Goal: Task Accomplishment & Management: Complete application form

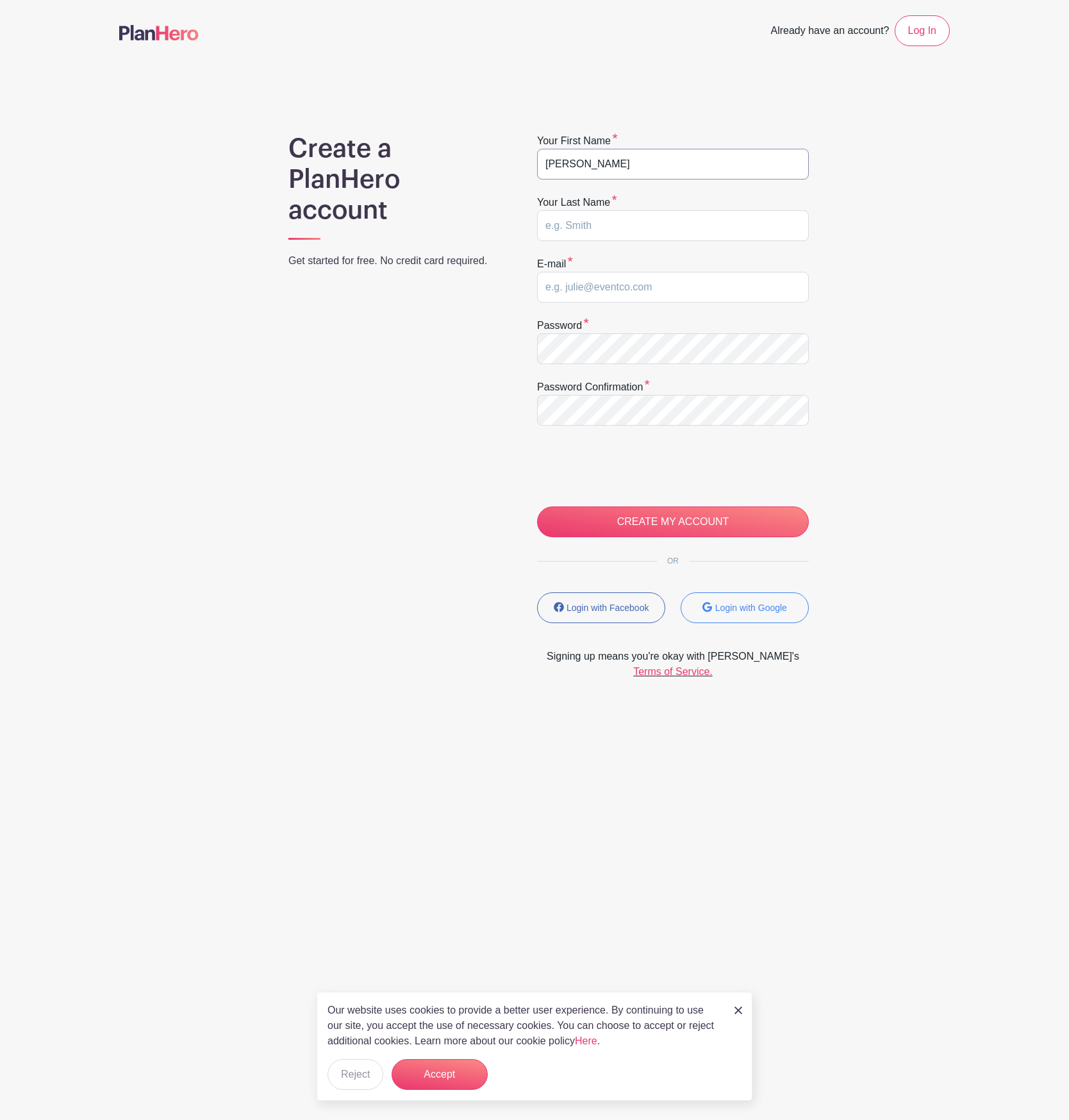
type input "[PERSON_NAME]"
type input "[EMAIL_ADDRESS][DOMAIN_NAME]"
click at [640, 522] on input "CREATE MY ACCOUNT" at bounding box center [673, 521] width 272 height 30
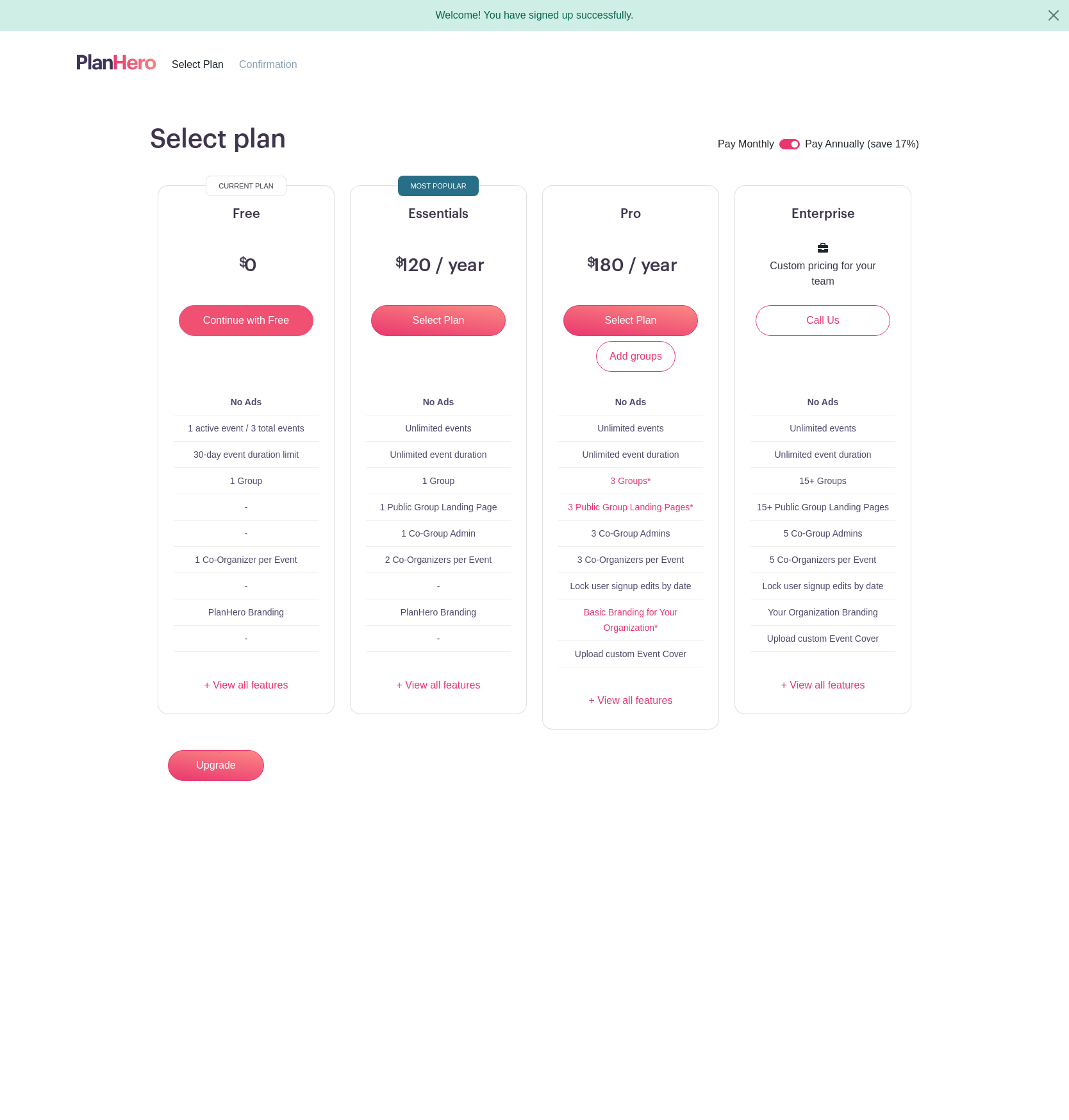
click at [269, 330] on input "Continue with Free" at bounding box center [247, 320] width 135 height 30
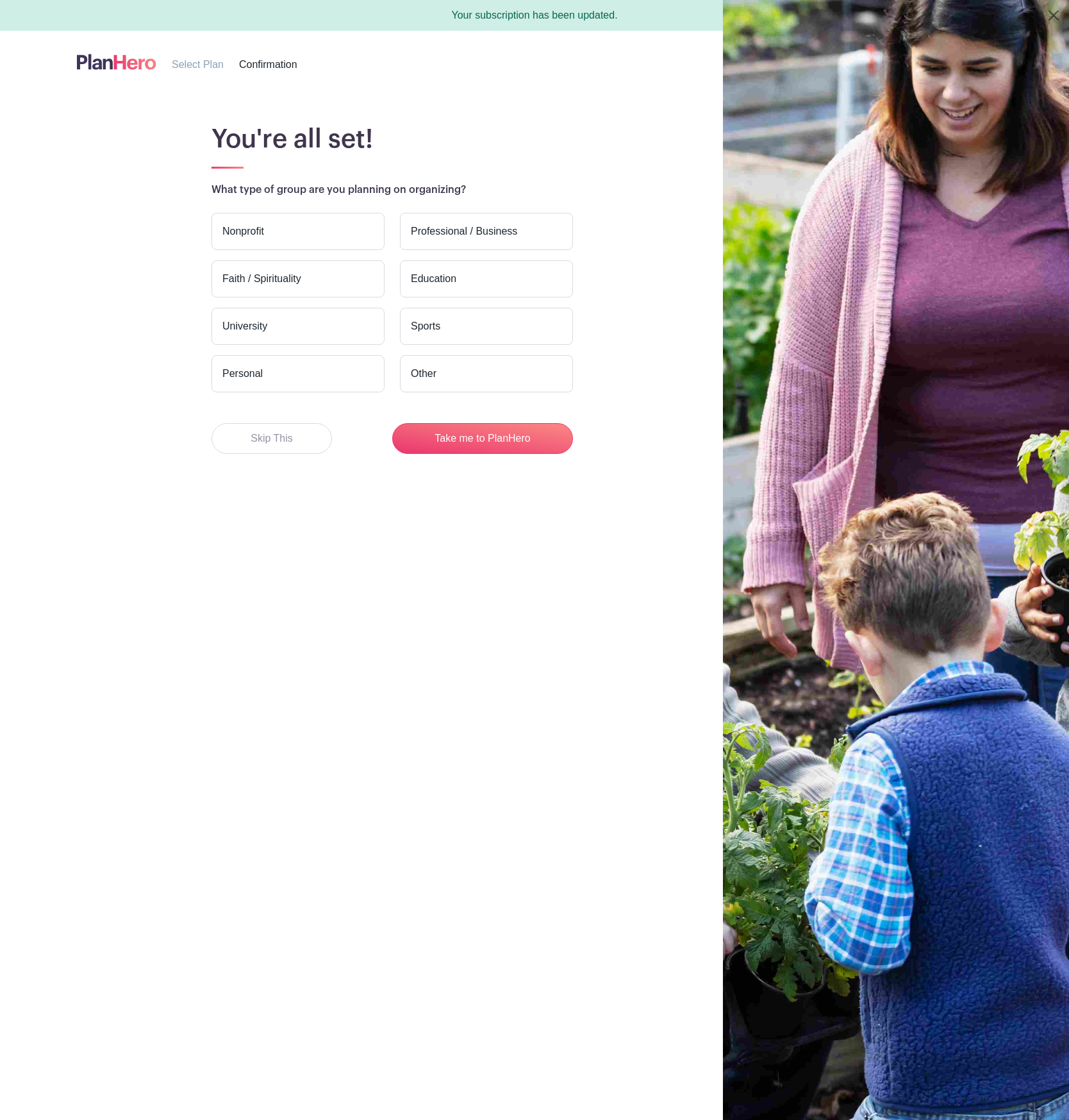
click at [314, 273] on label "Faith / Spirituality" at bounding box center [298, 279] width 173 height 37
click at [0, 0] on input "Faith / Spirituality" at bounding box center [0, 0] width 0 height 0
click at [439, 443] on button "Take me to PlanHero" at bounding box center [483, 438] width 181 height 30
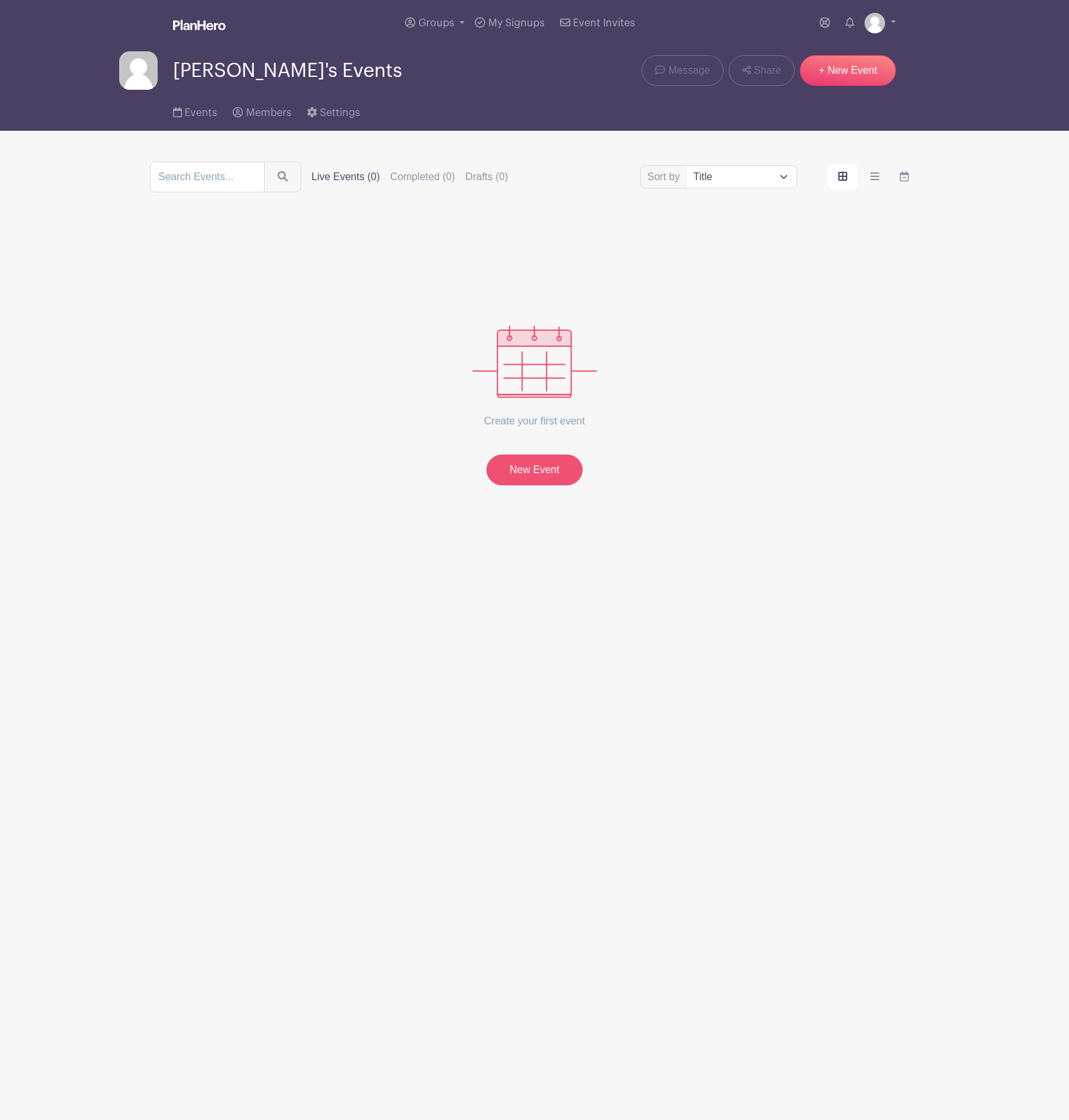
click at [514, 468] on link "New Event" at bounding box center [535, 469] width 96 height 30
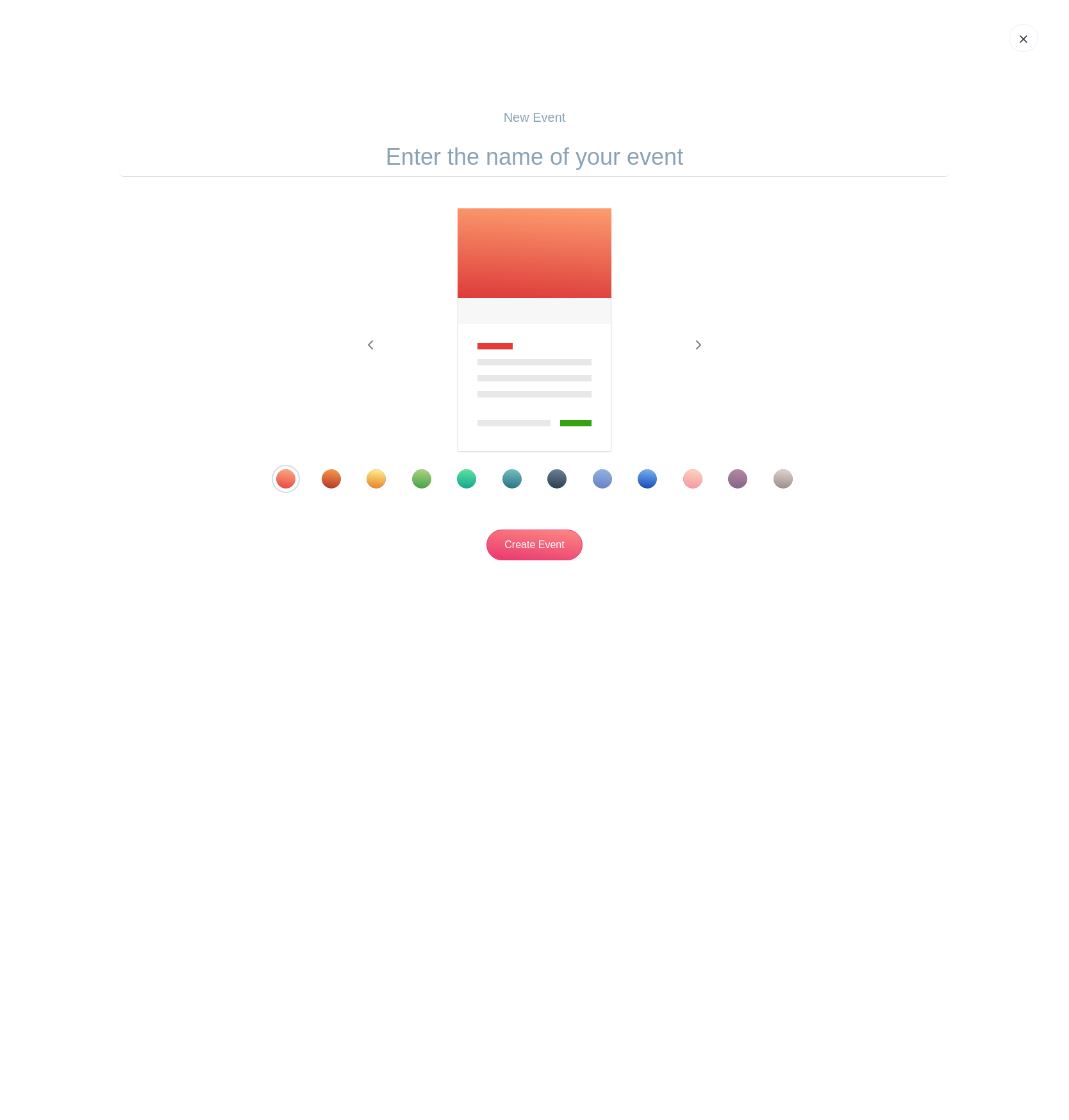
click at [501, 168] on input "text" at bounding box center [534, 156] width 831 height 40
type input "160 Hours of Prayer For the Sake of His Name"
click at [1029, 31] on link at bounding box center [1024, 38] width 30 height 28
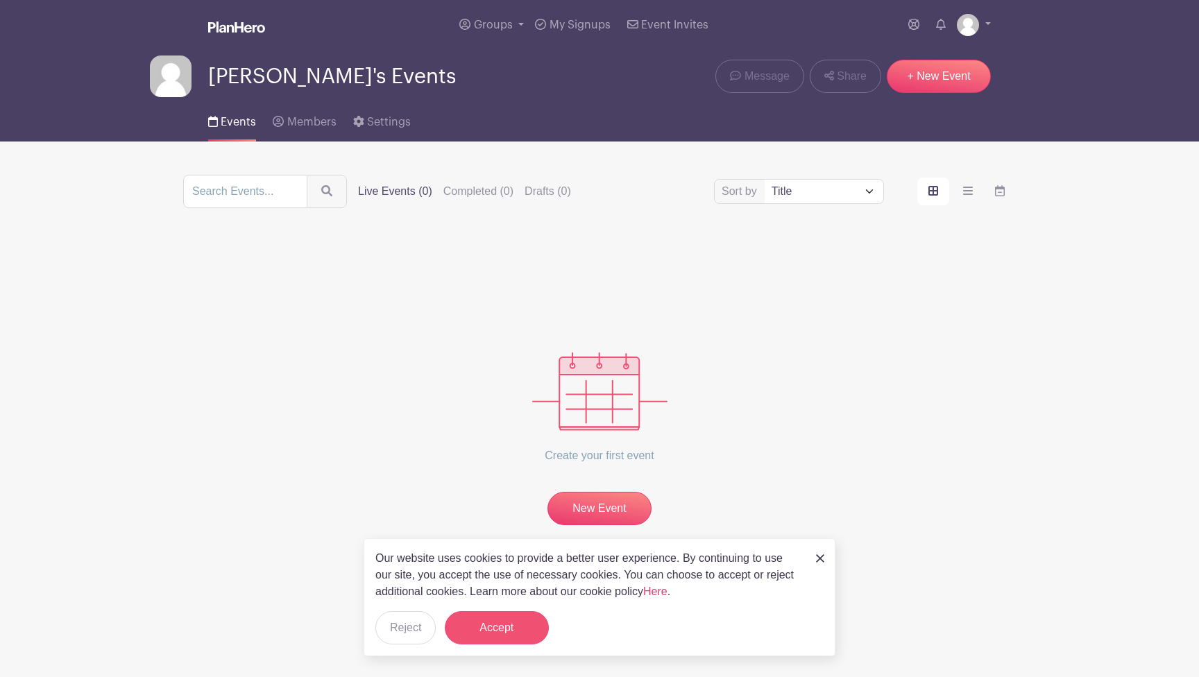
click at [497, 624] on button "Accept" at bounding box center [497, 627] width 104 height 33
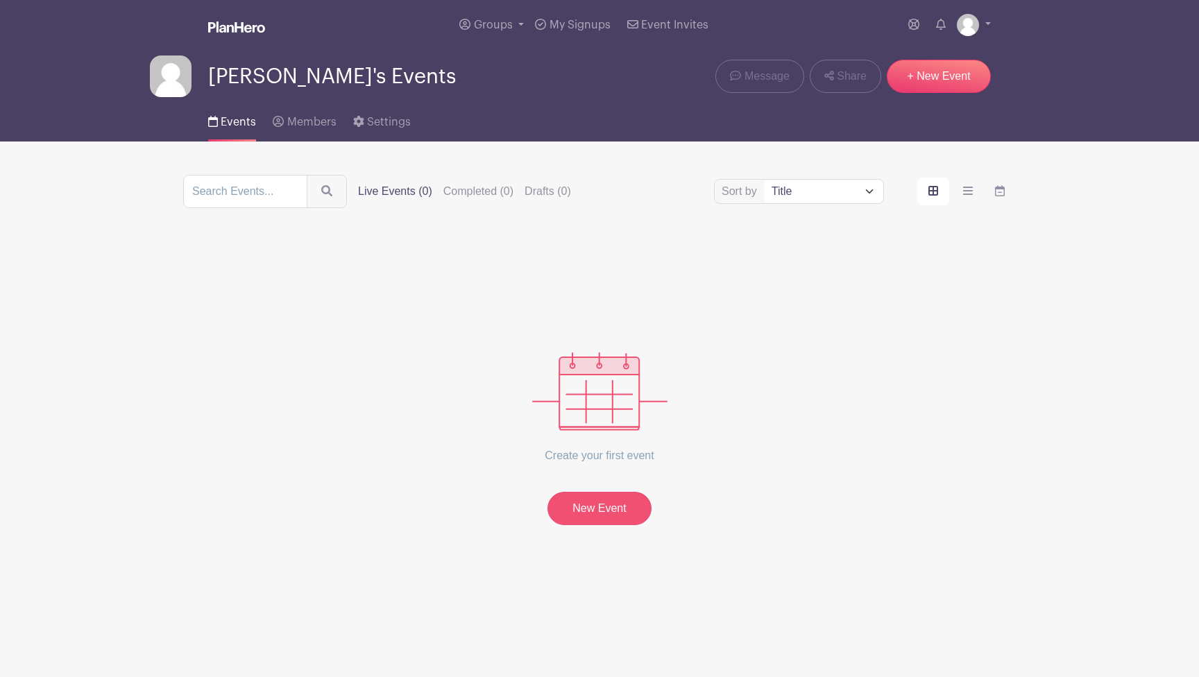
click at [583, 512] on link "New Event" at bounding box center [599, 508] width 104 height 33
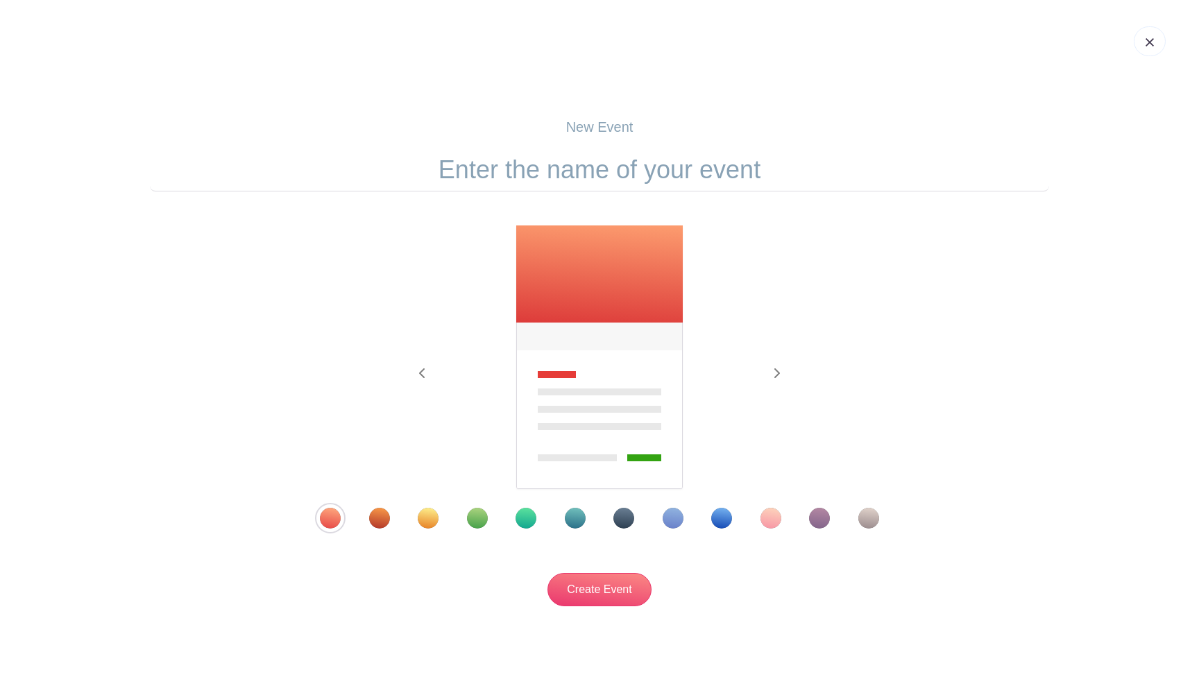
click at [719, 180] on input "text" at bounding box center [599, 169] width 899 height 43
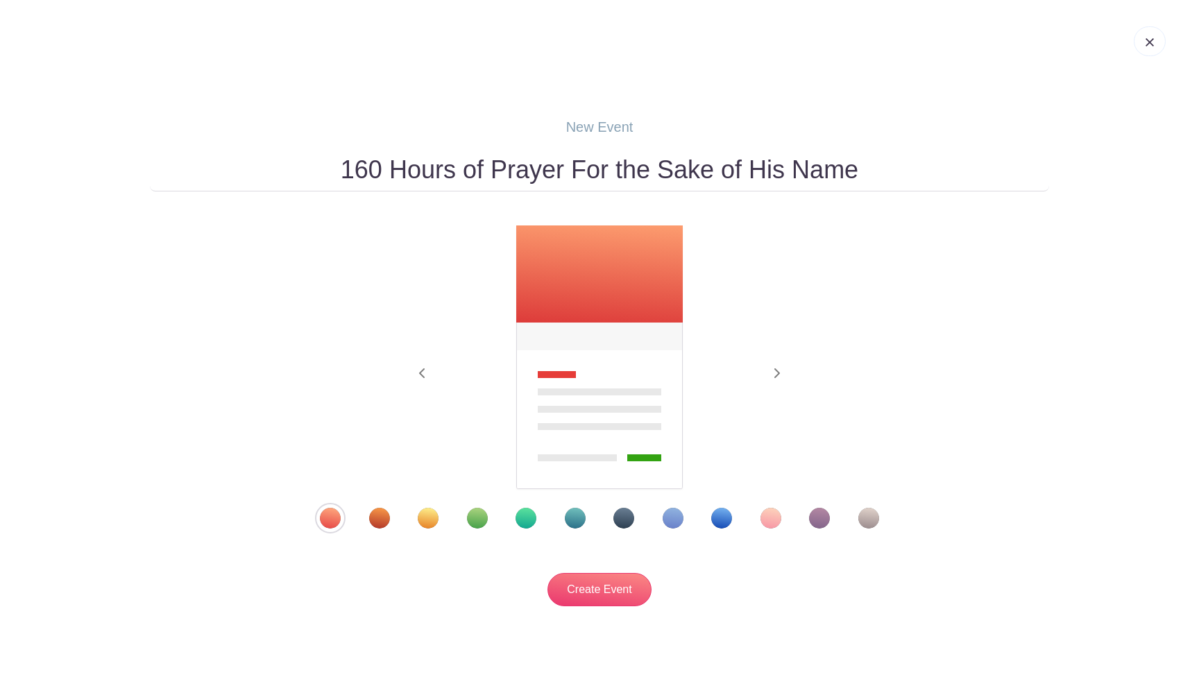
type input "160 Hours of Prayer For the Sake of His Name"
click at [387, 522] on div "Template 2" at bounding box center [379, 518] width 21 height 21
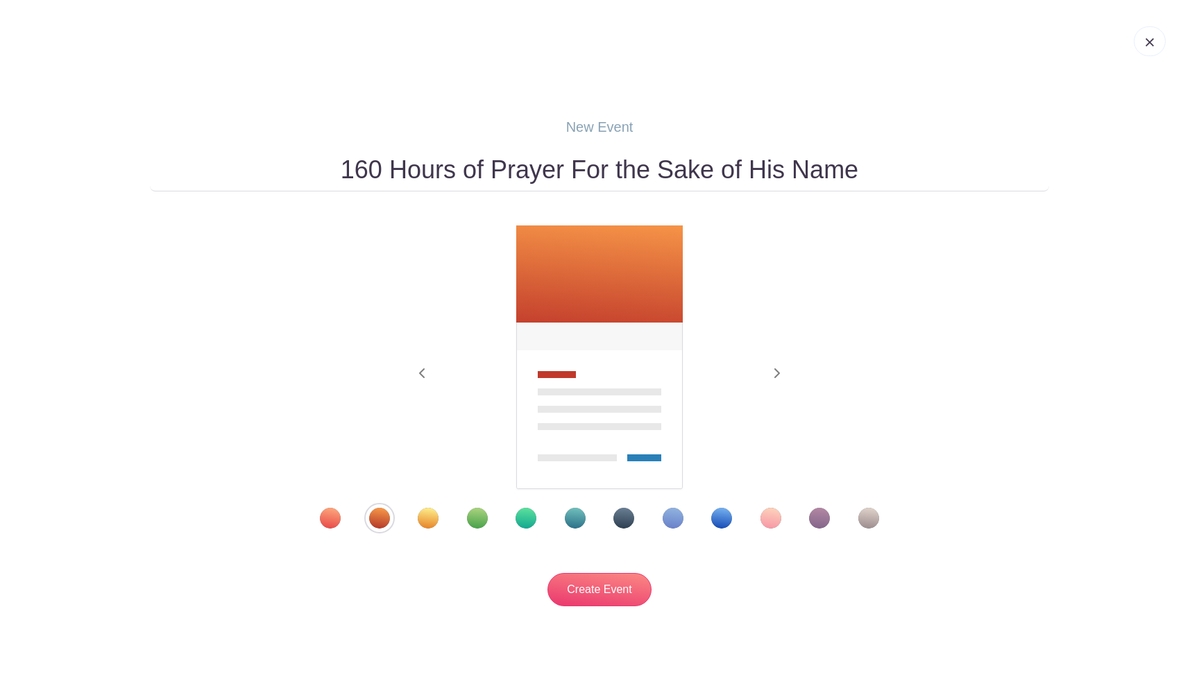
click at [324, 522] on div "Template 1" at bounding box center [330, 518] width 21 height 21
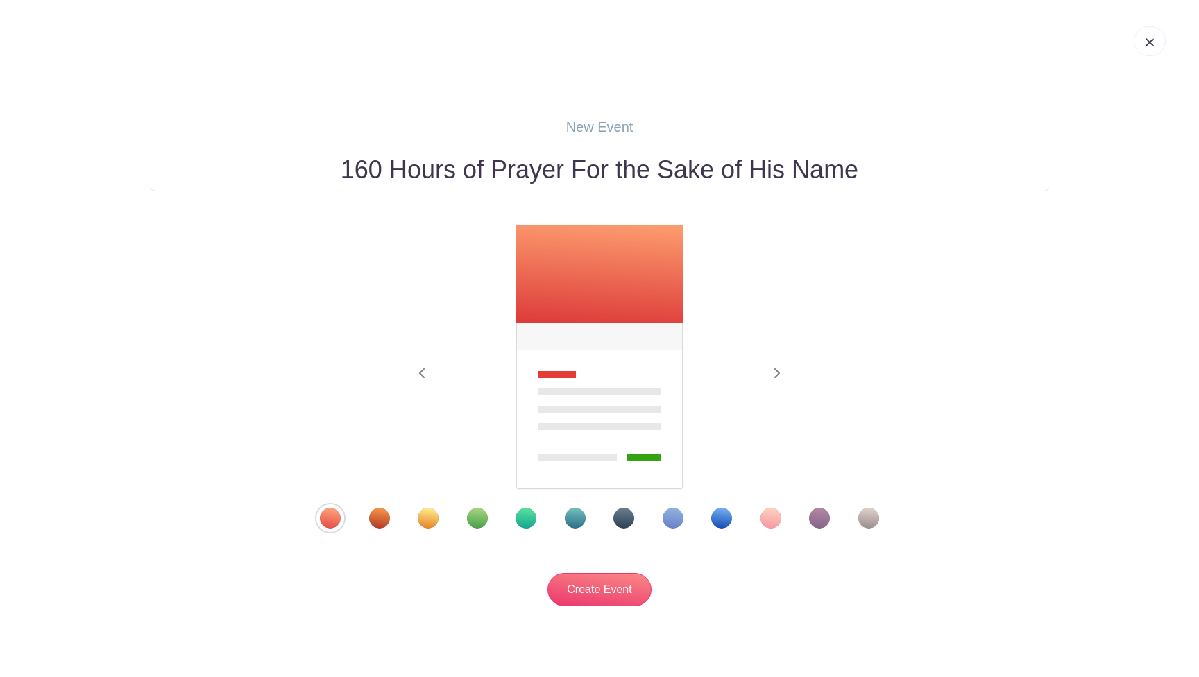
click at [361, 523] on div at bounding box center [598, 518] width 629 height 21
click at [373, 520] on div "Template 2" at bounding box center [379, 518] width 21 height 21
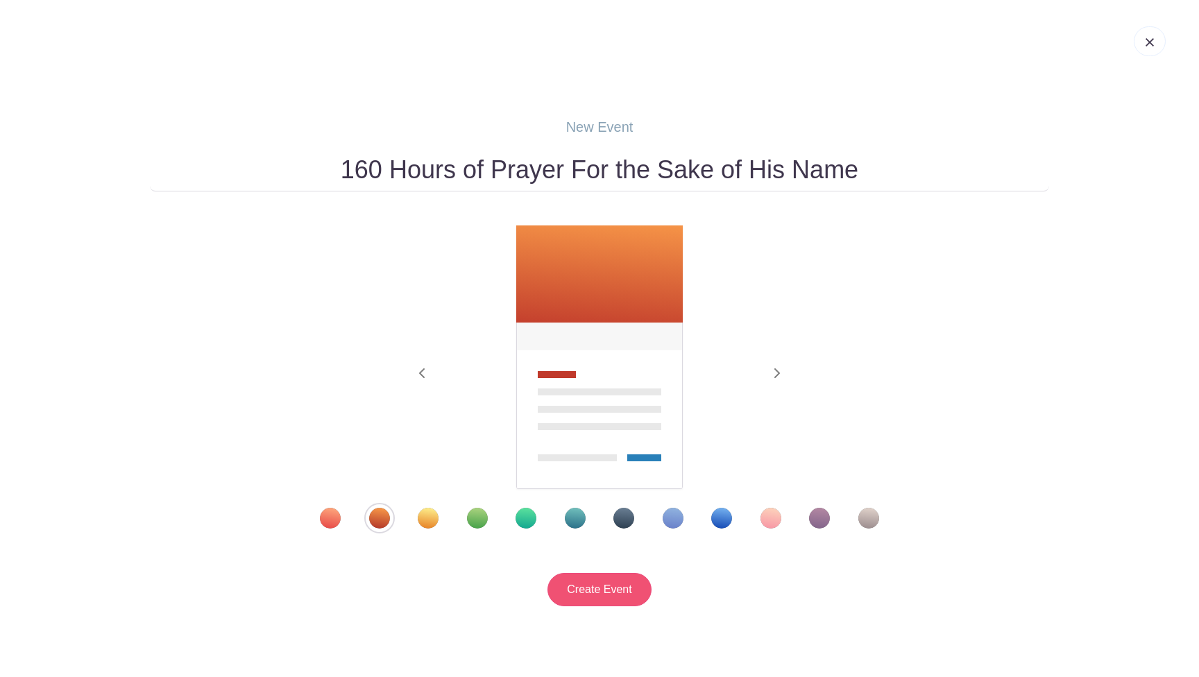
click at [574, 584] on input "Create Event" at bounding box center [599, 589] width 104 height 33
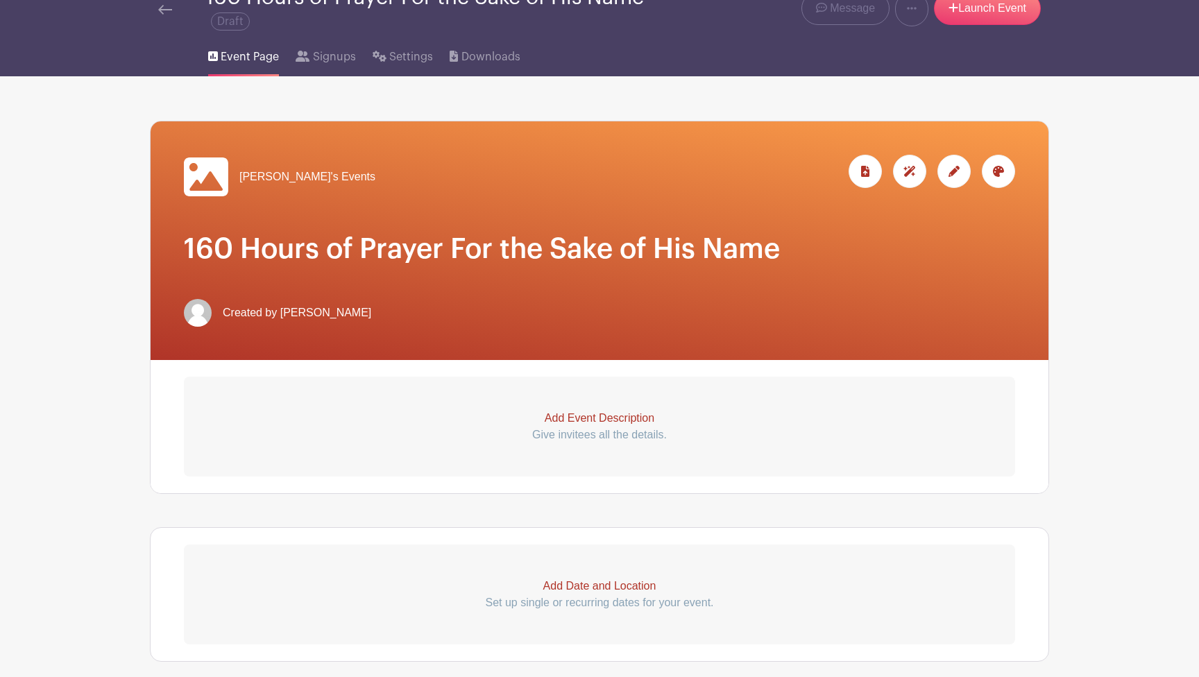
scroll to position [99, 0]
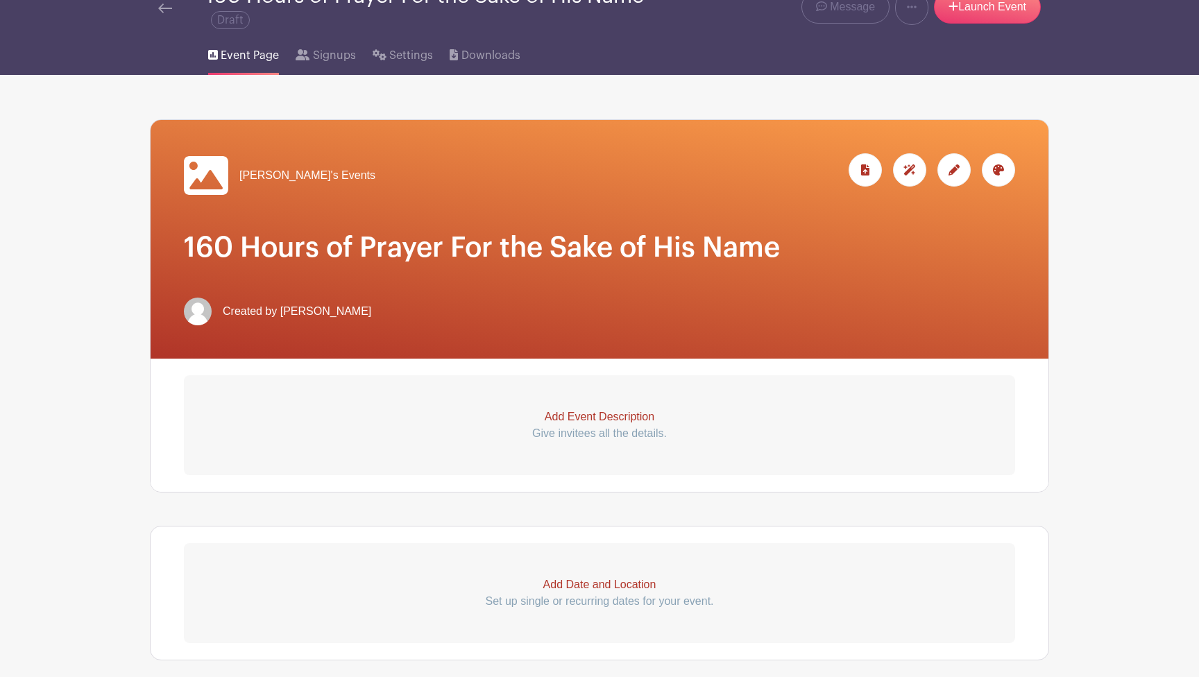
click at [951, 170] on icon at bounding box center [953, 169] width 11 height 11
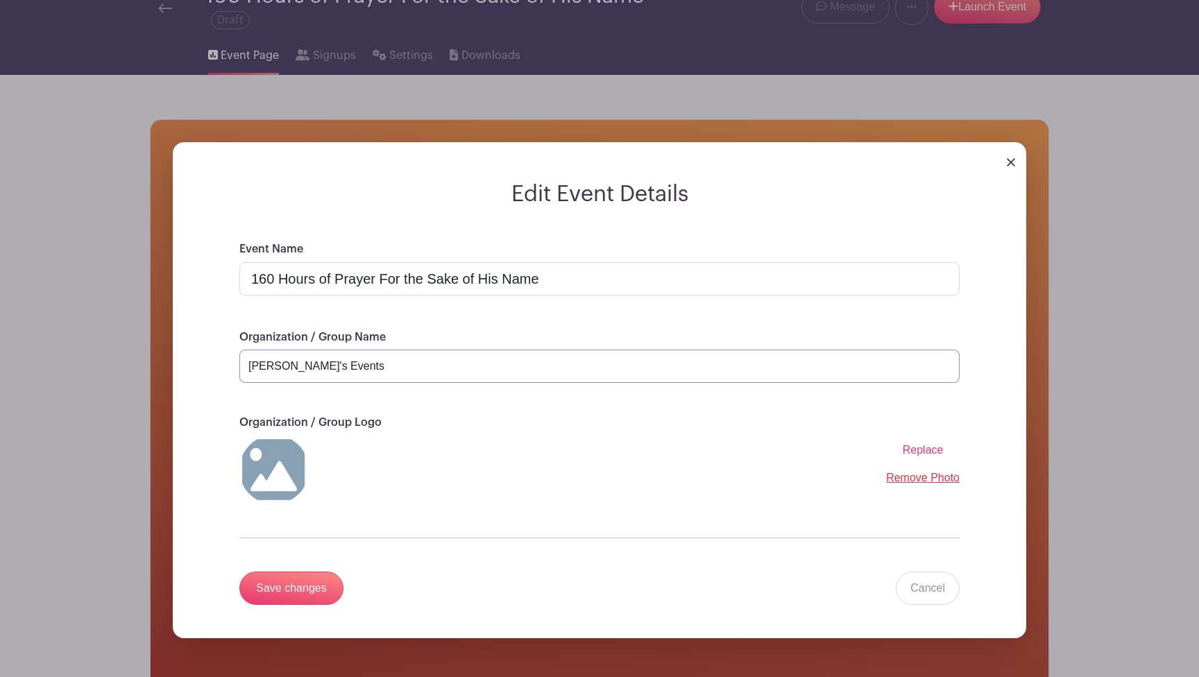
click at [340, 358] on input "Ethan's Events" at bounding box center [599, 366] width 720 height 33
type input "Foothill Church"
click at [320, 587] on input "Save changes" at bounding box center [291, 588] width 104 height 33
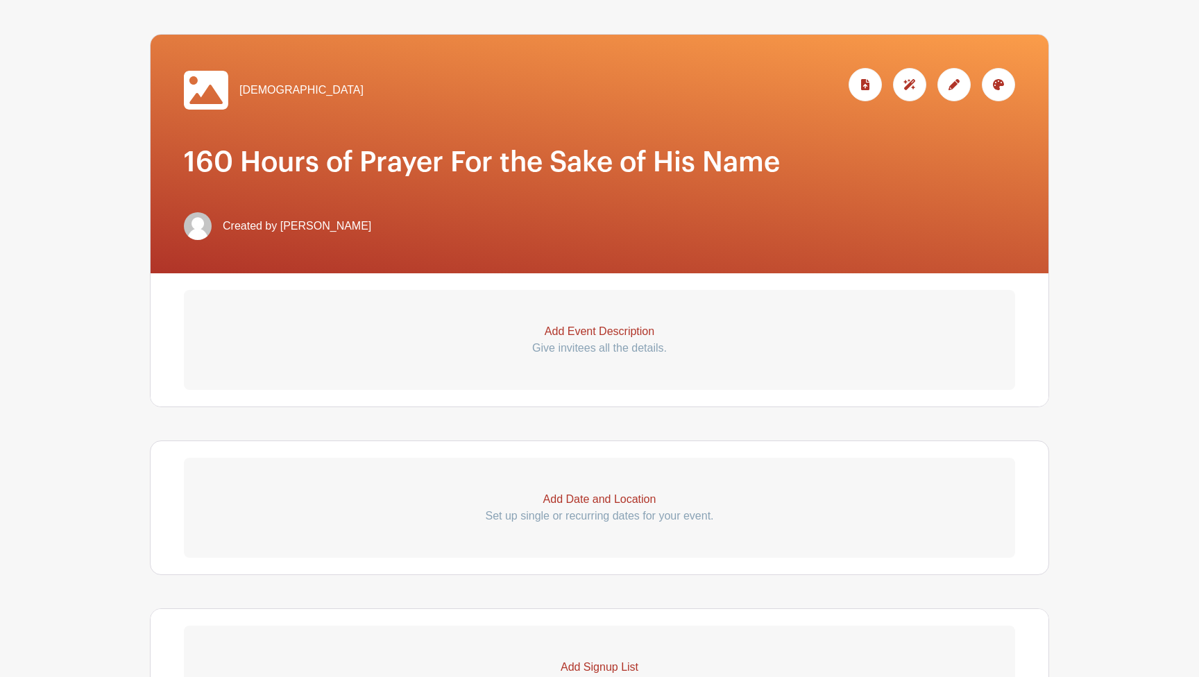
scroll to position [198, 0]
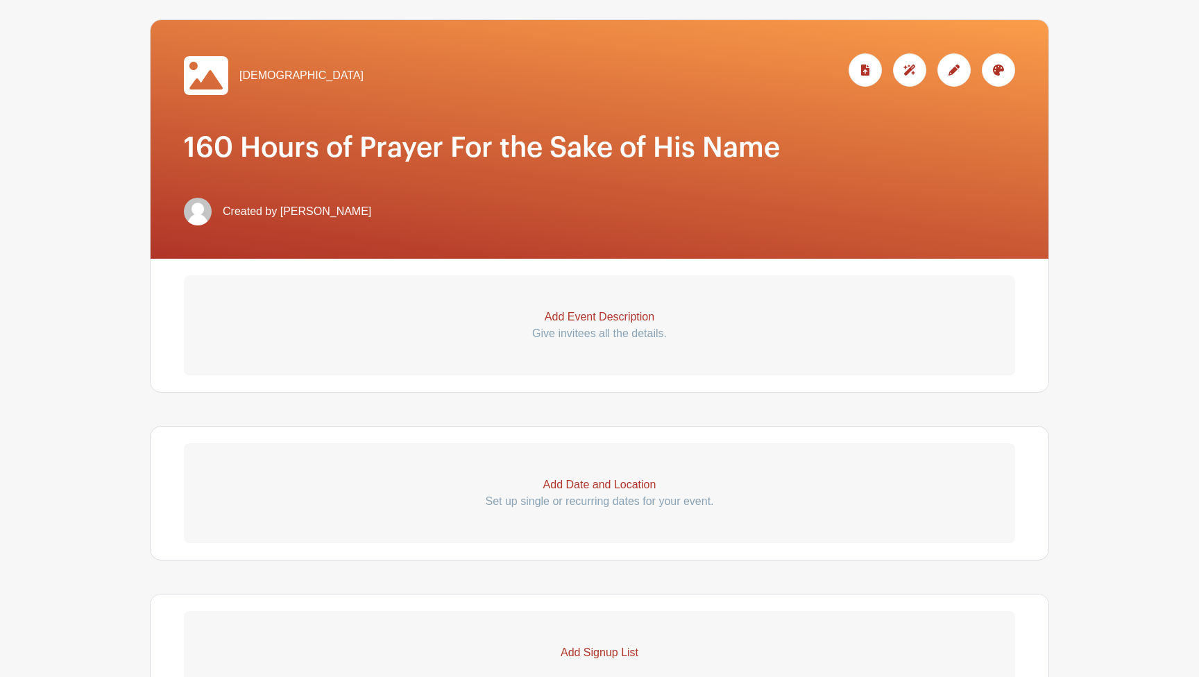
click at [953, 71] on icon at bounding box center [953, 70] width 11 height 11
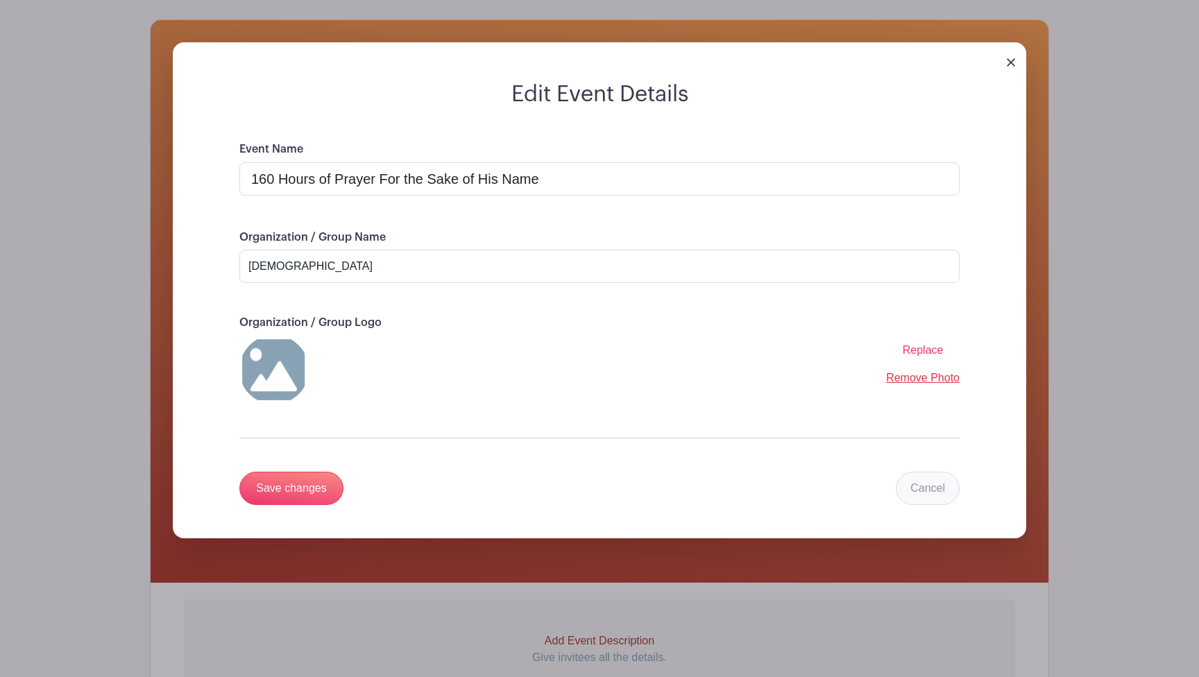
click at [937, 498] on link "Cancel" at bounding box center [928, 488] width 64 height 33
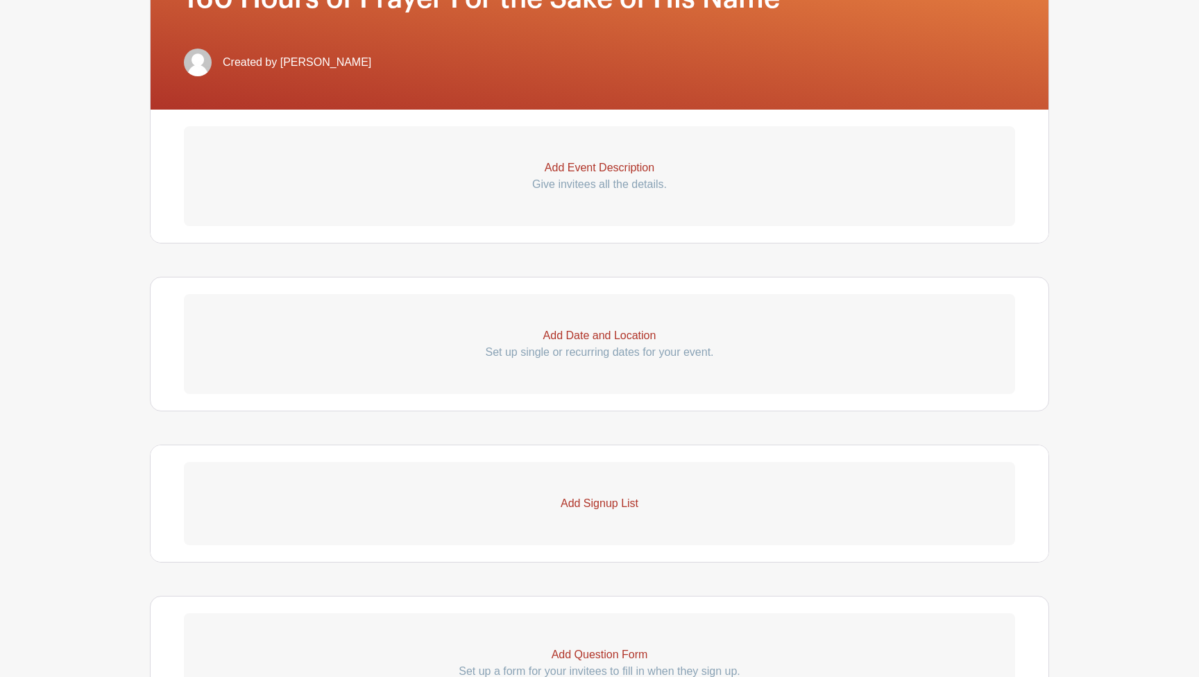
scroll to position [350, 0]
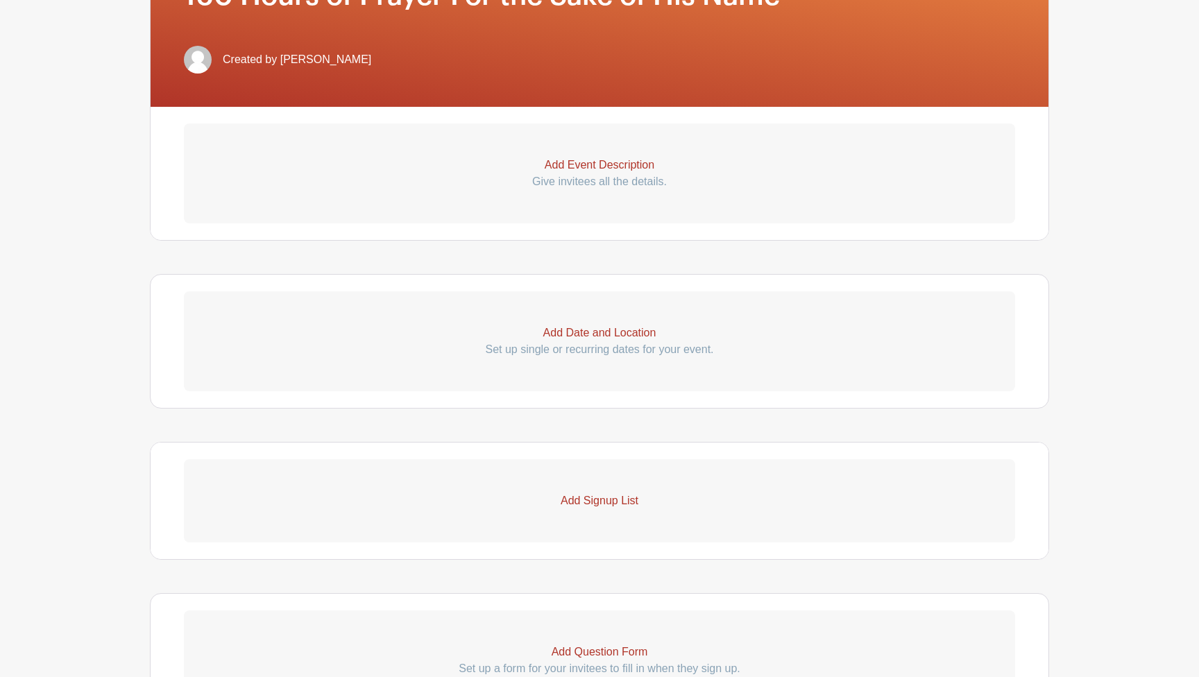
click at [669, 324] on link "Add Date and Location Set up single or recurring dates for your event." at bounding box center [599, 341] width 831 height 100
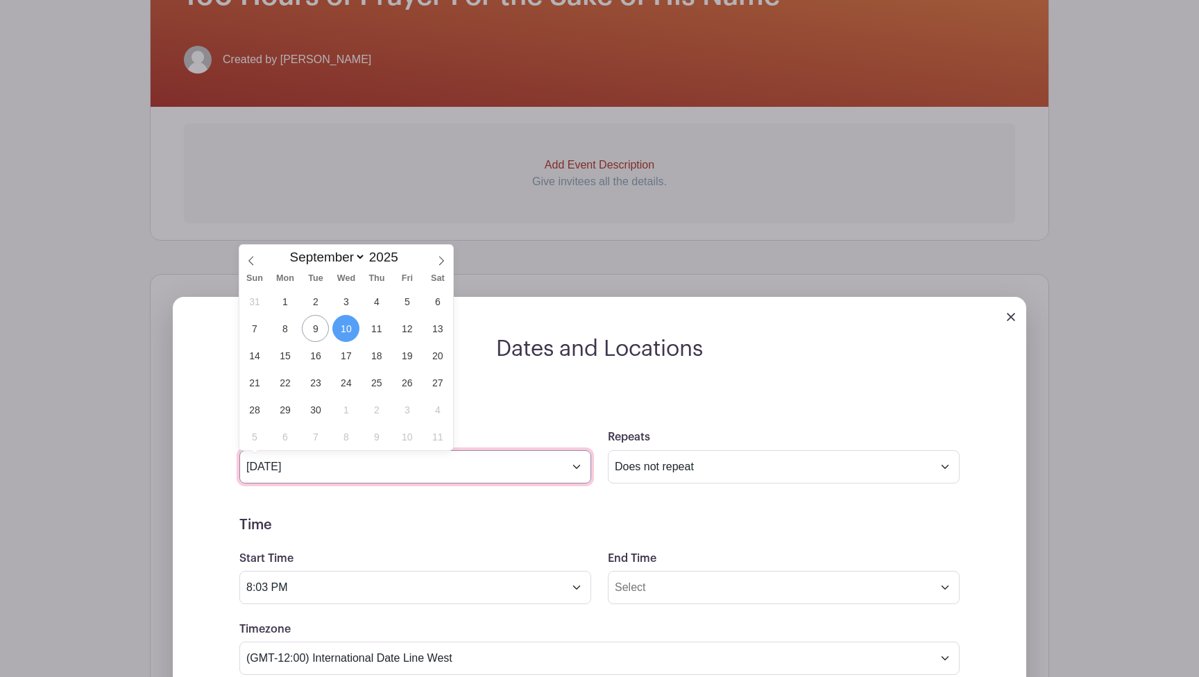
click at [576, 470] on input "Sep 10 2025" at bounding box center [415, 466] width 352 height 33
click at [463, 467] on input "Sep 10 2025" at bounding box center [415, 466] width 352 height 33
click at [261, 412] on span "28" at bounding box center [254, 409] width 27 height 27
type input "Sep 28 2025"
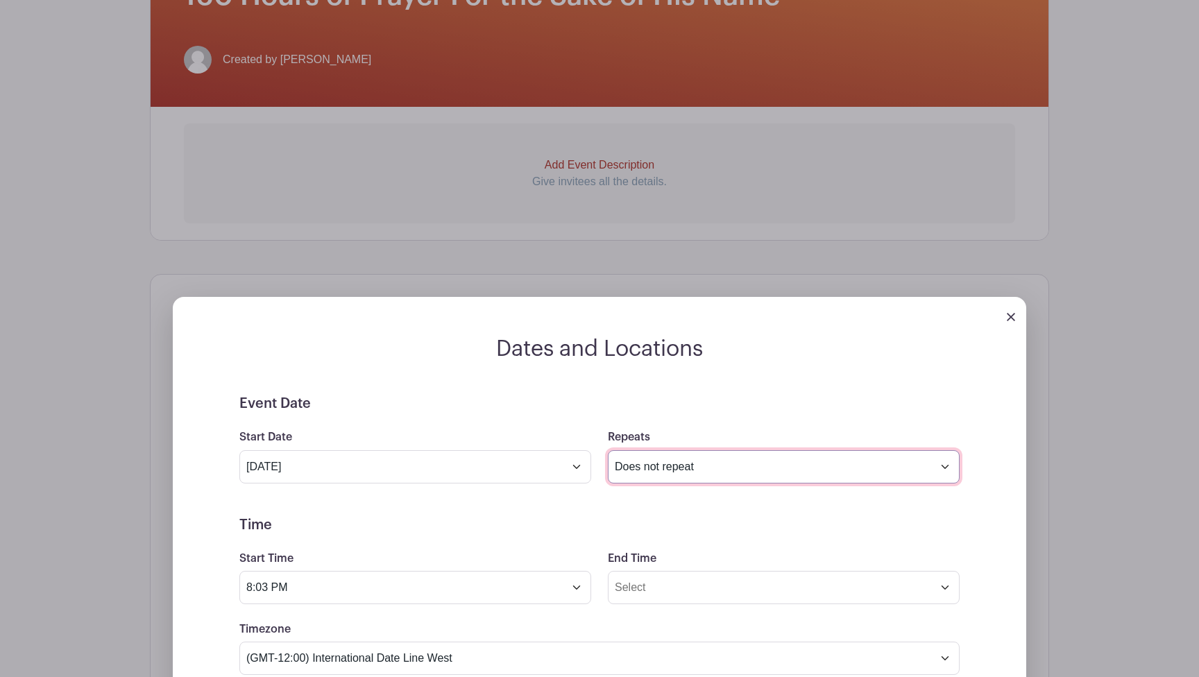
select select "daily"
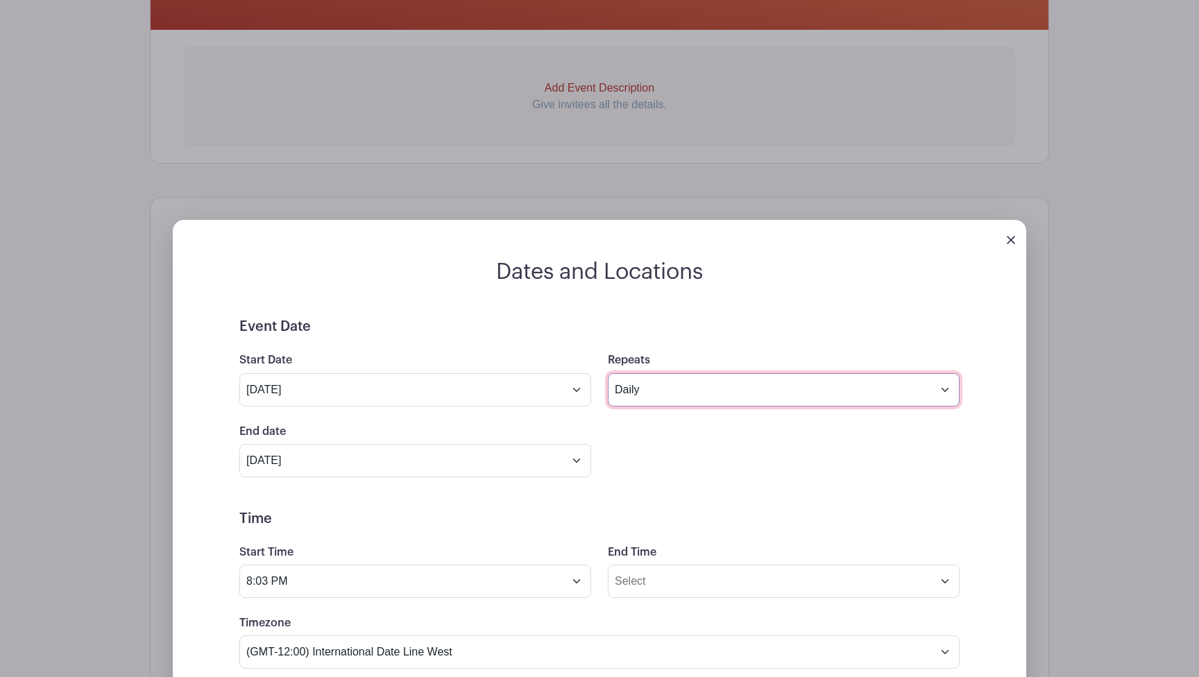
scroll to position [427, 0]
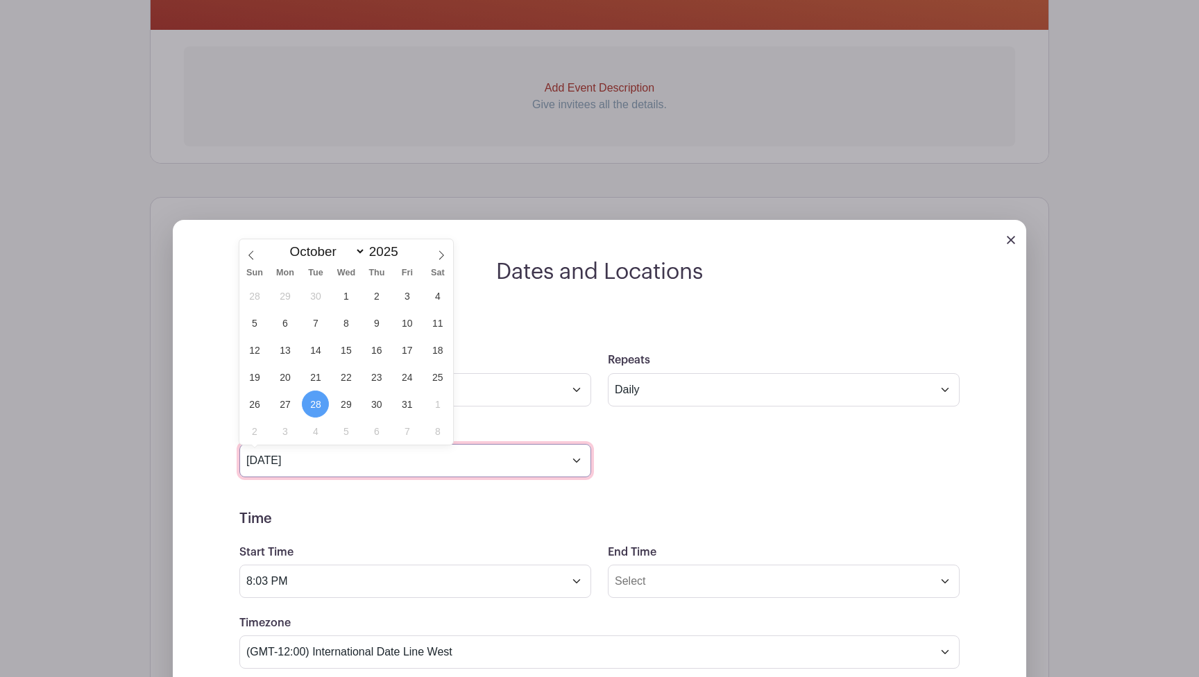
click at [555, 473] on input "Oct 28 2025" at bounding box center [415, 460] width 352 height 33
click at [257, 323] on span "5" at bounding box center [254, 322] width 27 height 27
type input "Oct 5 2025"
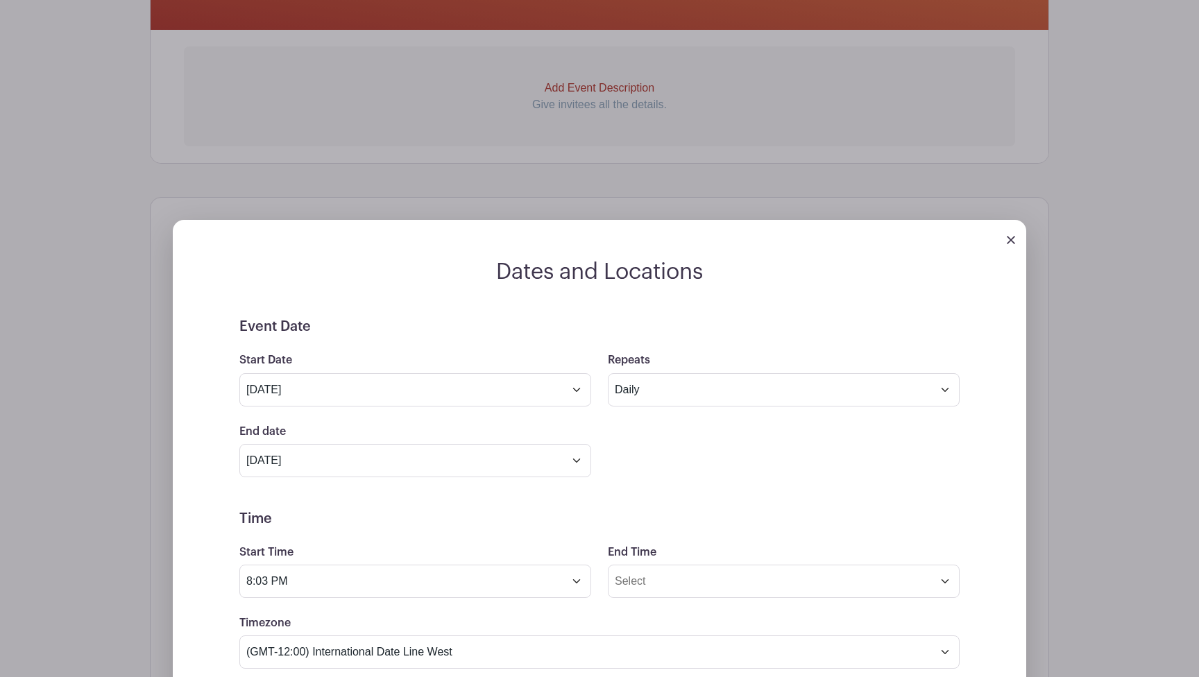
click at [631, 437] on div "End date Oct 5 2025 Repeats every 1 Day Week Monthly on day 28" at bounding box center [599, 450] width 737 height 54
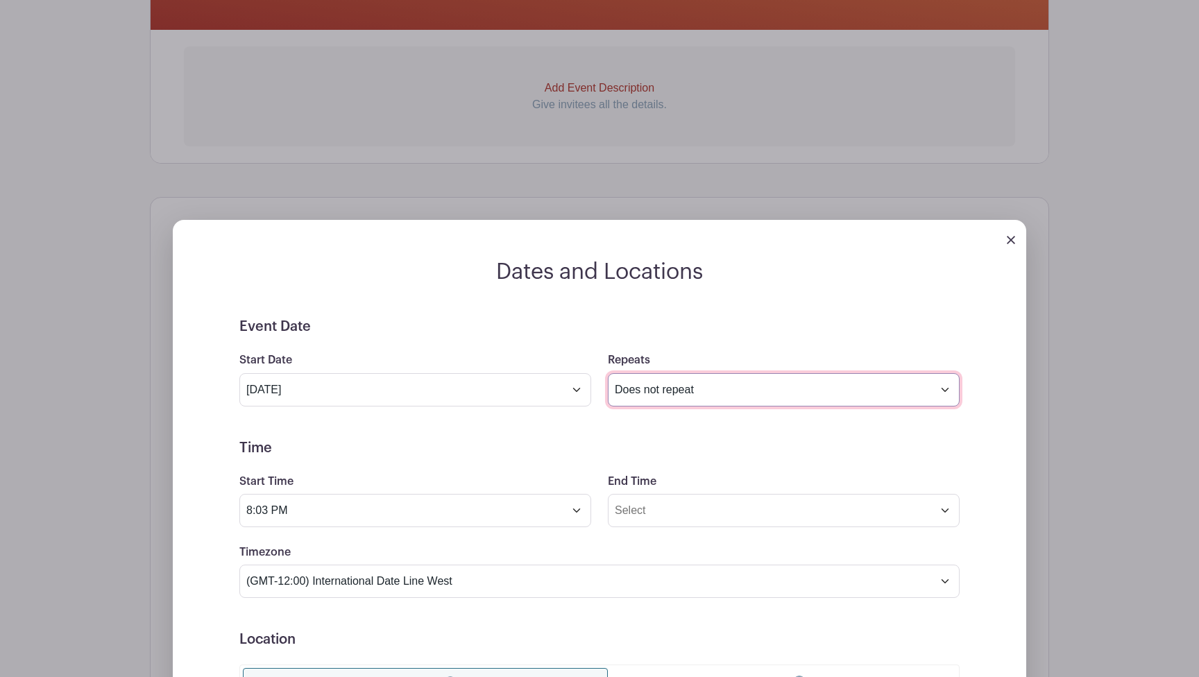
select select "daily"
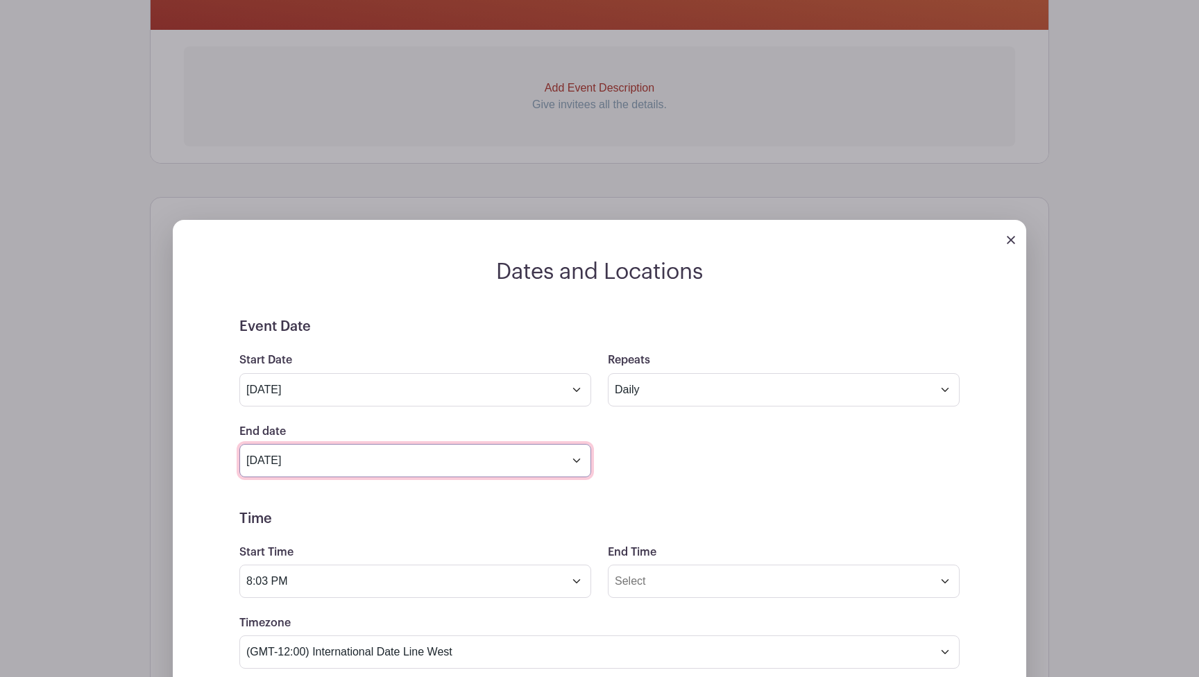
click at [438, 448] on input "Oct 5 2025" at bounding box center [415, 460] width 352 height 33
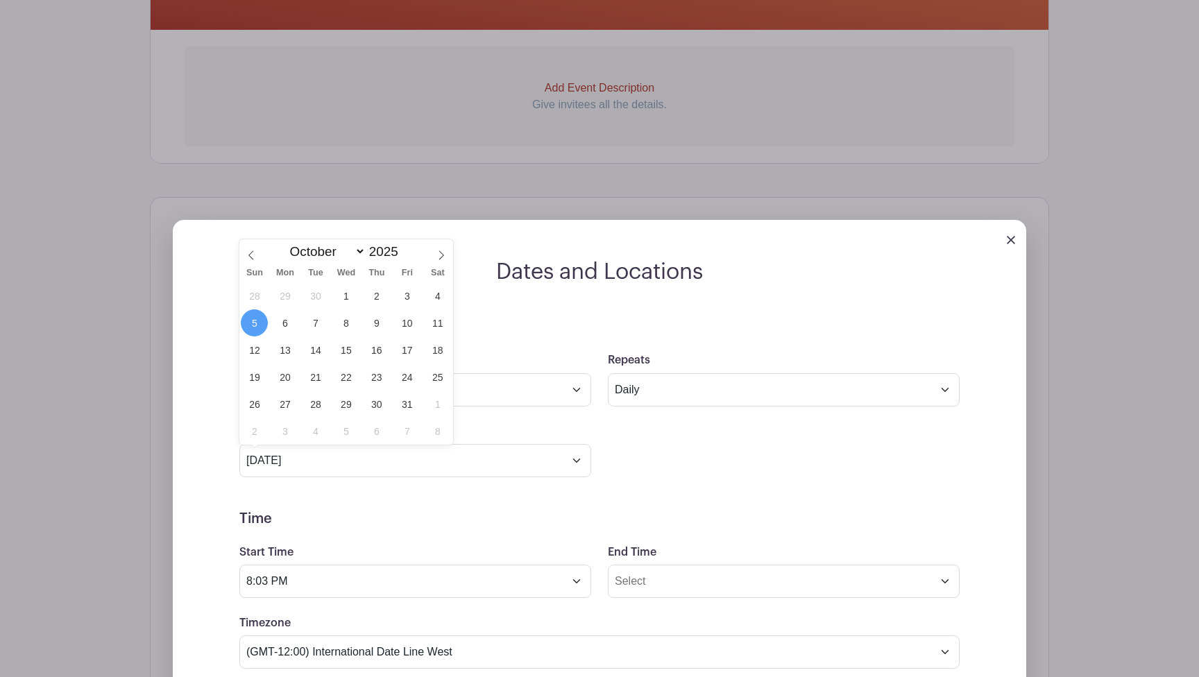
click at [253, 332] on span "5" at bounding box center [254, 322] width 27 height 27
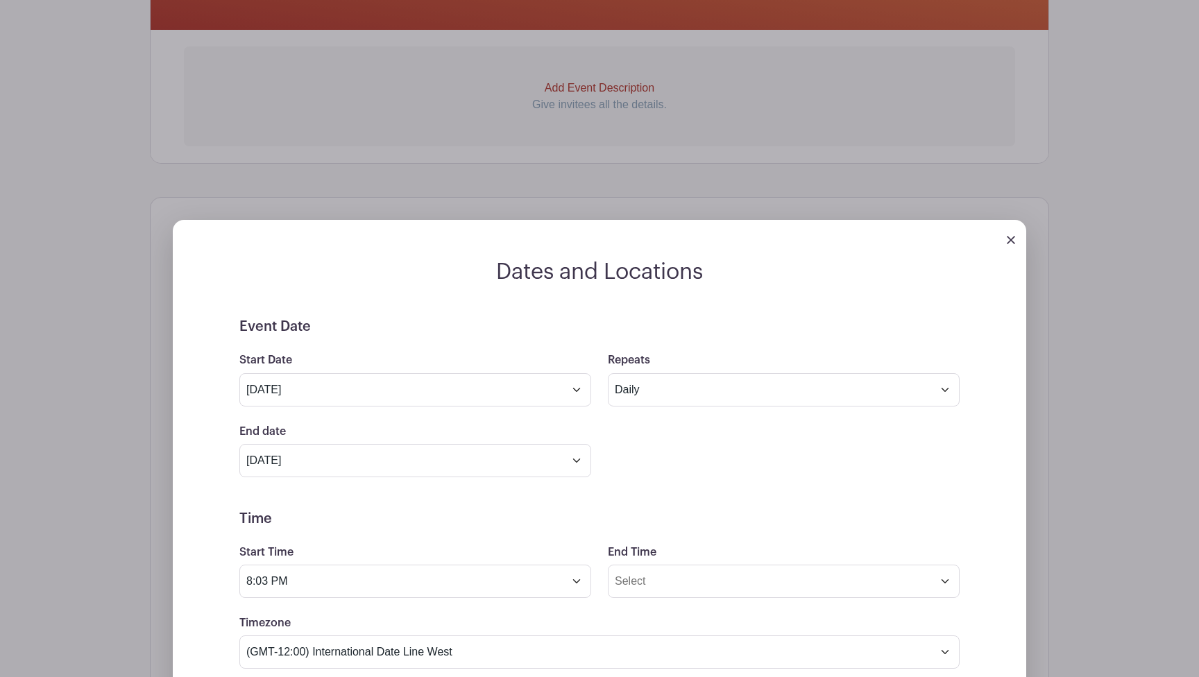
click at [676, 489] on form "Event Date Start Date Sep 28 2025 Repeats Does not repeat Daily Weekly Monthly …" at bounding box center [599, 665] width 720 height 695
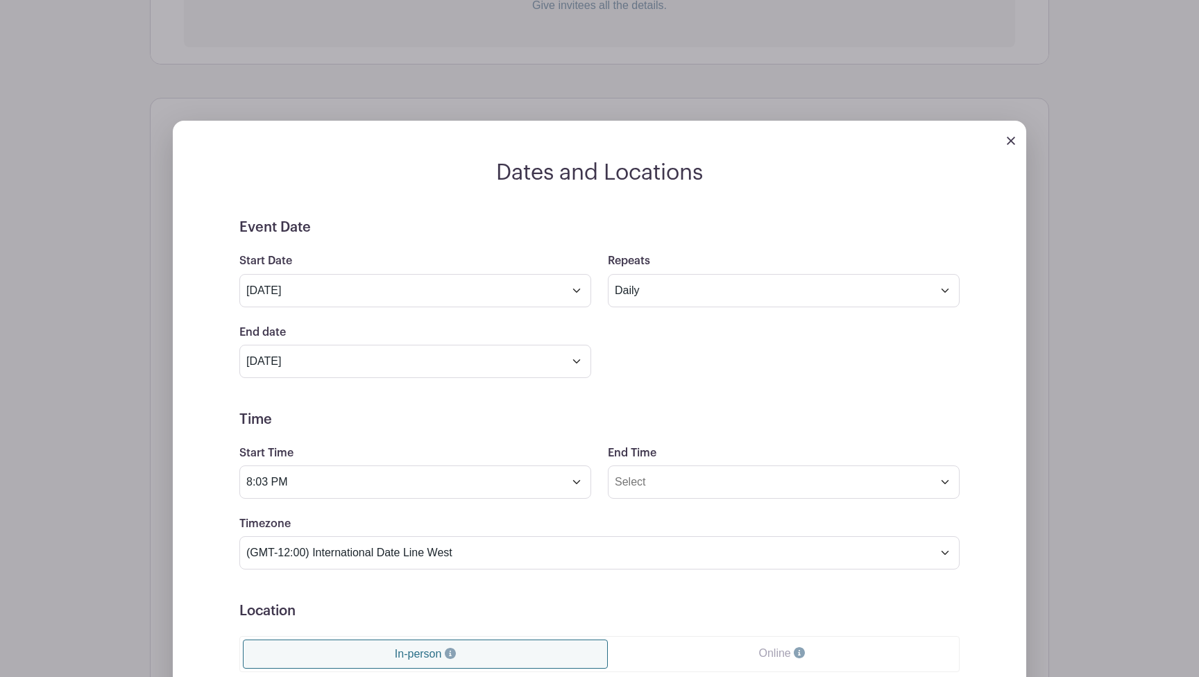
scroll to position [561, 0]
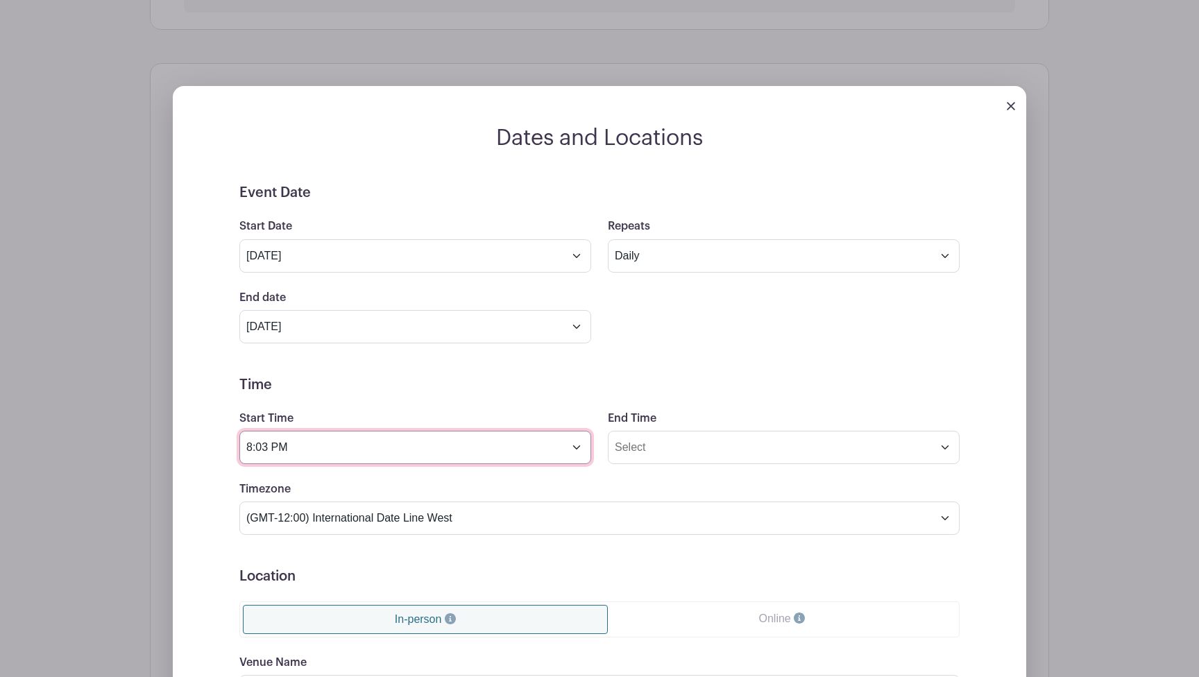
click at [561, 450] on input "8:03 PM" at bounding box center [415, 447] width 352 height 33
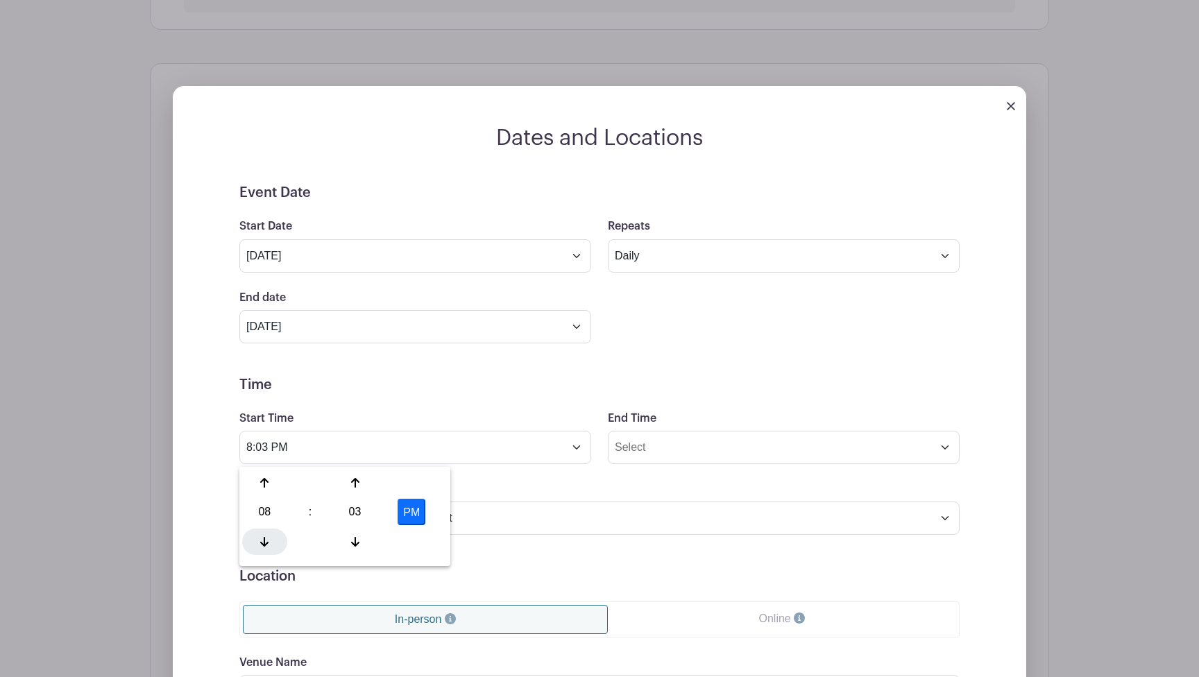
click at [272, 534] on div at bounding box center [264, 542] width 45 height 26
click at [265, 484] on icon at bounding box center [264, 483] width 8 height 10
click at [356, 539] on icon at bounding box center [355, 541] width 8 height 11
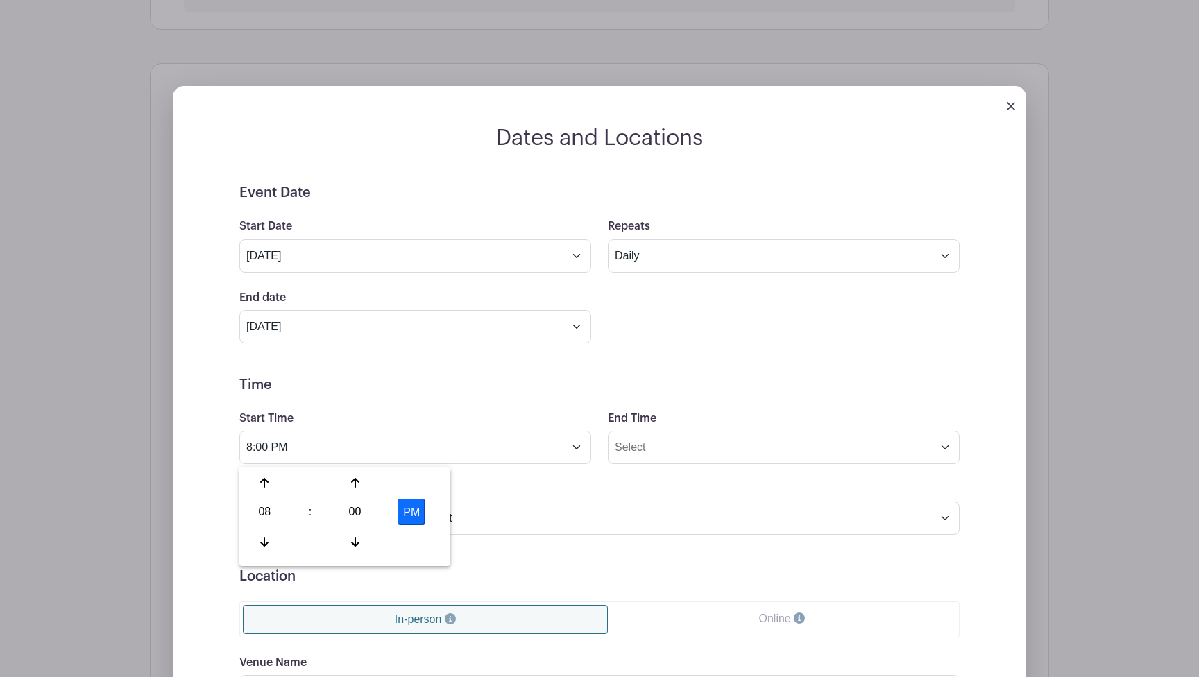
click at [407, 518] on button "PM" at bounding box center [412, 512] width 28 height 26
type input "8:00 AM"
click at [622, 455] on input "End Time" at bounding box center [784, 447] width 352 height 33
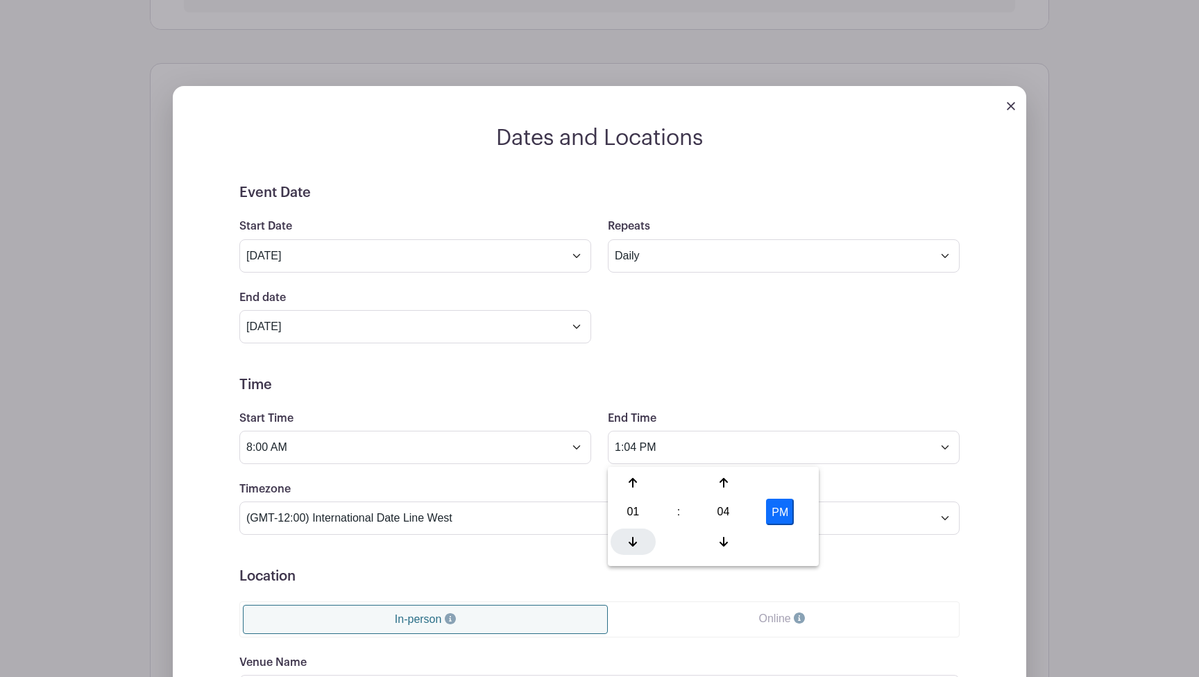
click at [640, 534] on div at bounding box center [633, 542] width 45 height 26
click at [631, 483] on icon at bounding box center [633, 482] width 8 height 11
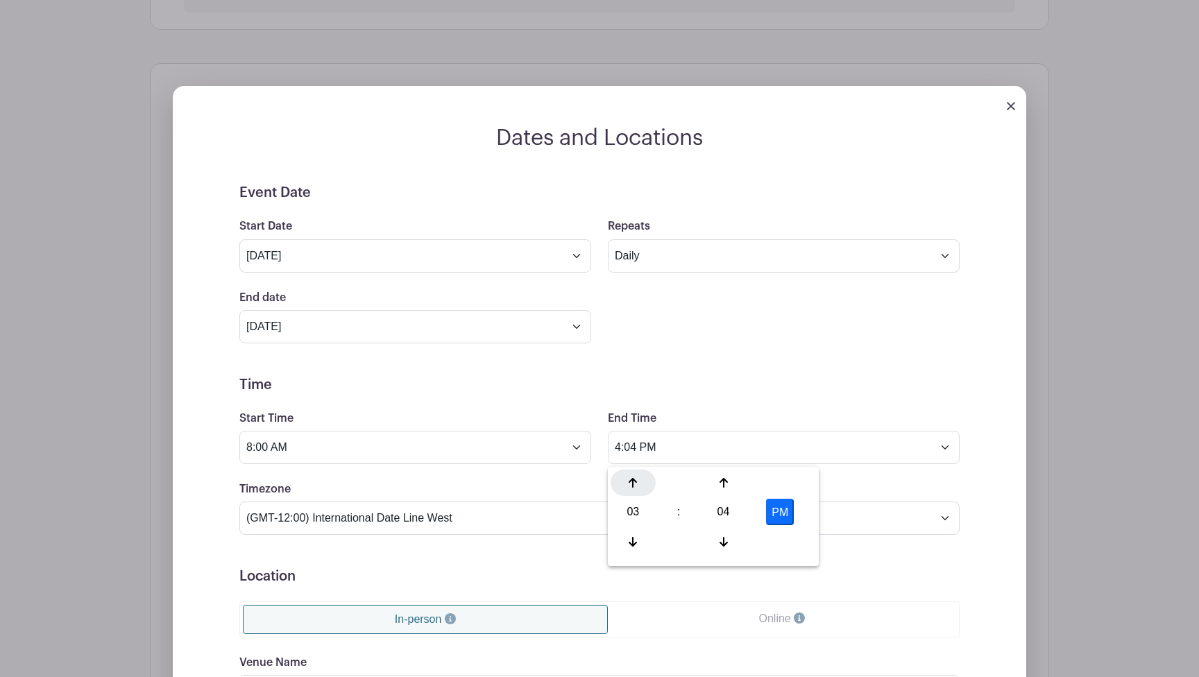
click at [631, 483] on icon at bounding box center [633, 482] width 8 height 11
click at [722, 536] on icon at bounding box center [723, 541] width 8 height 11
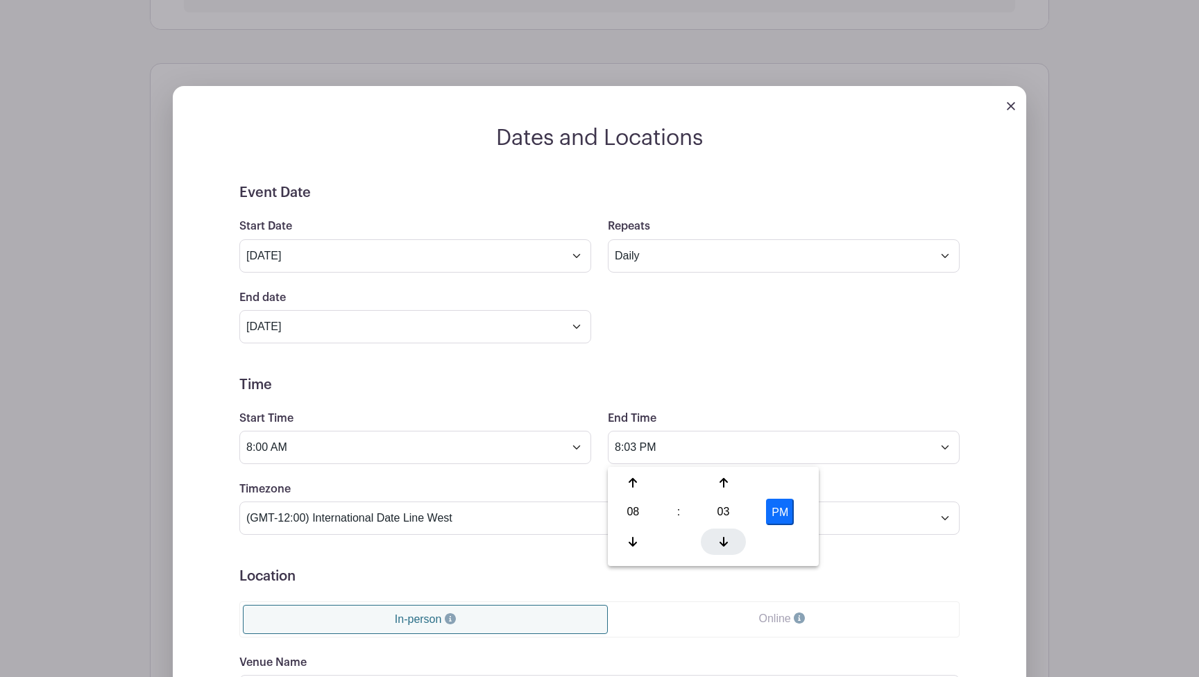
click at [722, 536] on icon at bounding box center [723, 541] width 8 height 11
type input "8:00 PM"
click at [595, 404] on form "Event Date Start Date Sep 28 2025 Repeats Does not repeat Daily Weekly Monthly …" at bounding box center [599, 532] width 720 height 695
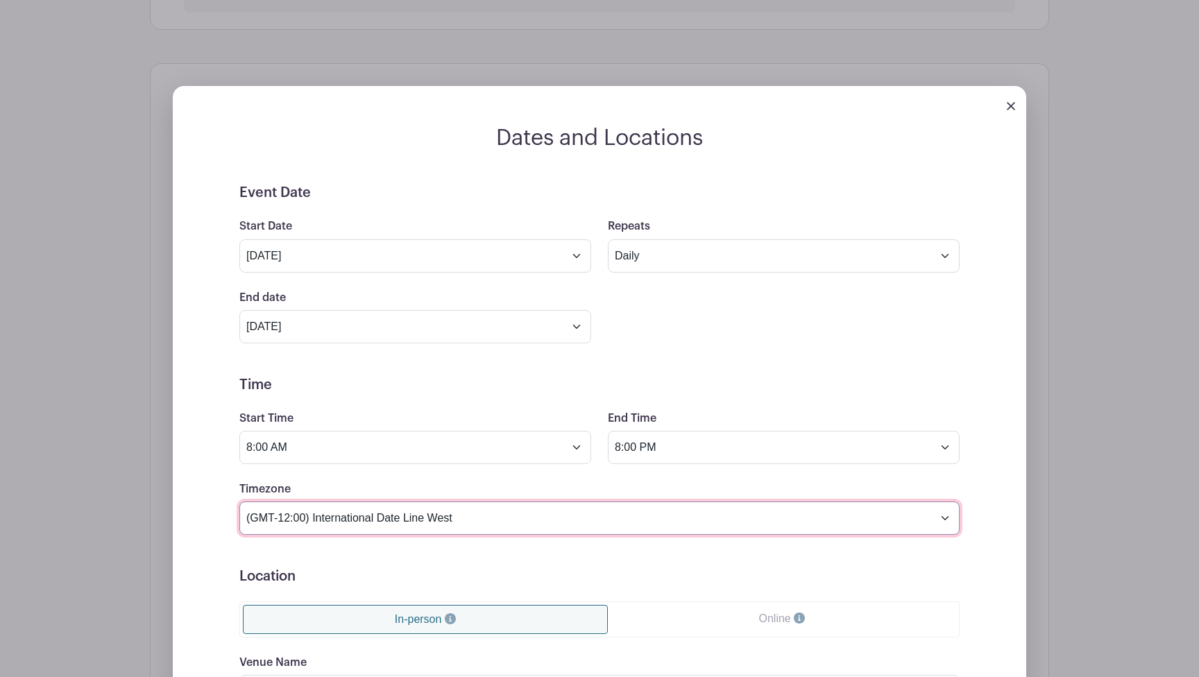
select select "Pacific Time (US & Canada)"
click at [563, 400] on form "Event Date Start Date Sep 28 2025 Repeats Does not repeat Daily Weekly Monthly …" at bounding box center [599, 532] width 720 height 695
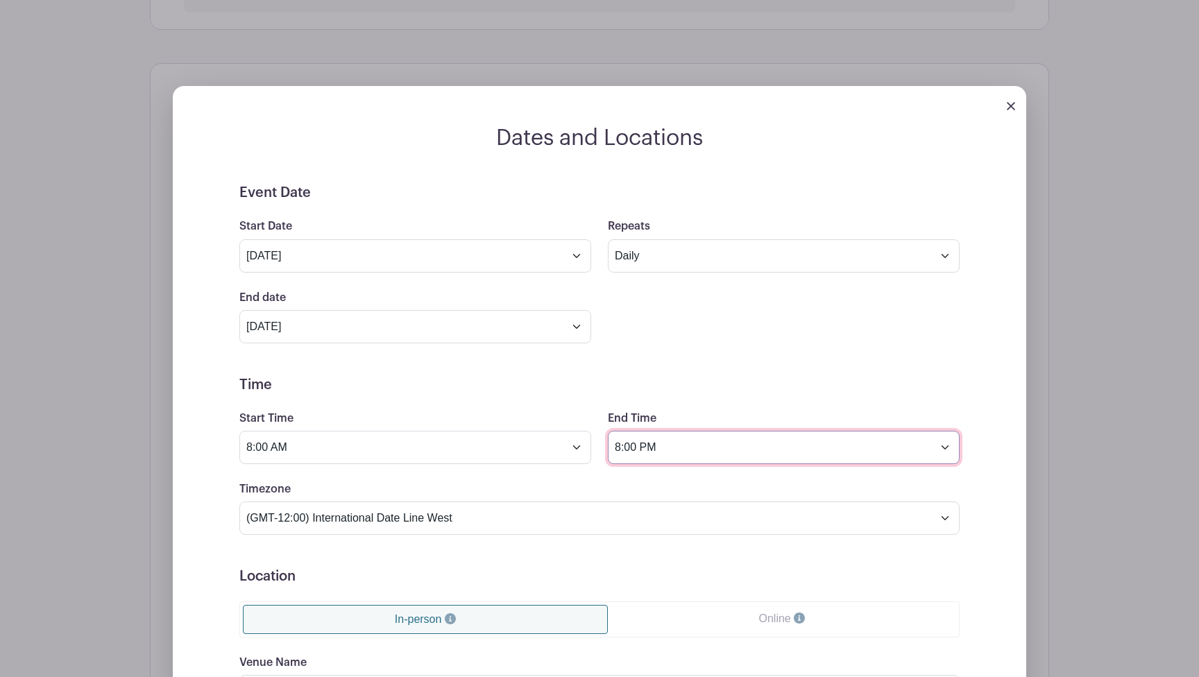
click at [664, 446] on input "8:00 PM" at bounding box center [784, 447] width 352 height 33
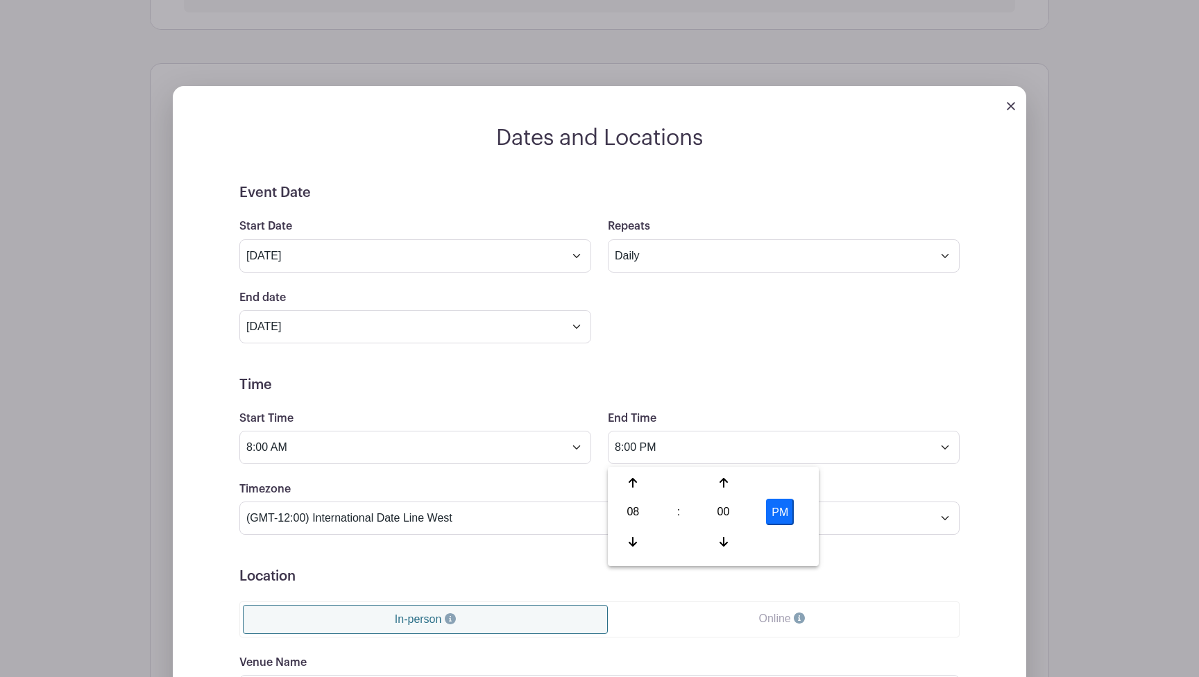
click at [780, 516] on button "PM" at bounding box center [780, 512] width 28 height 26
type input "8:00 AM"
click at [729, 384] on h5 "Time" at bounding box center [599, 385] width 720 height 17
click at [596, 373] on form "Event Date Start Date Sep 28 2025 Repeats Does not repeat Daily Weekly Monthly …" at bounding box center [599, 532] width 720 height 695
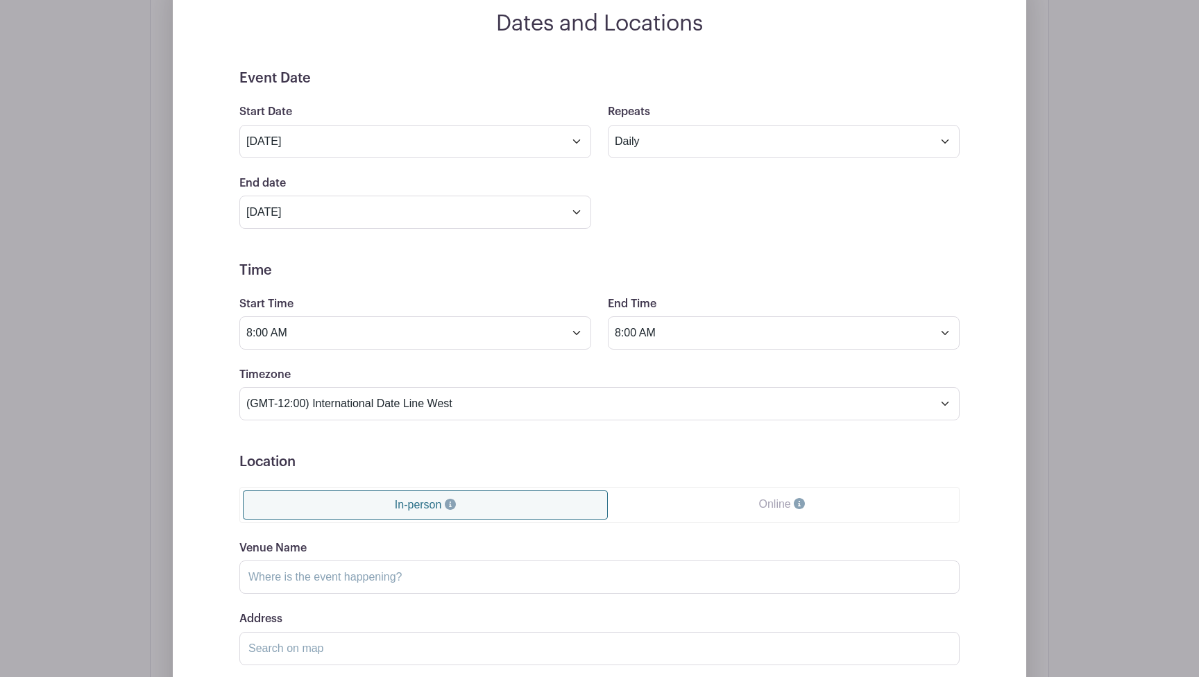
scroll to position [755, 0]
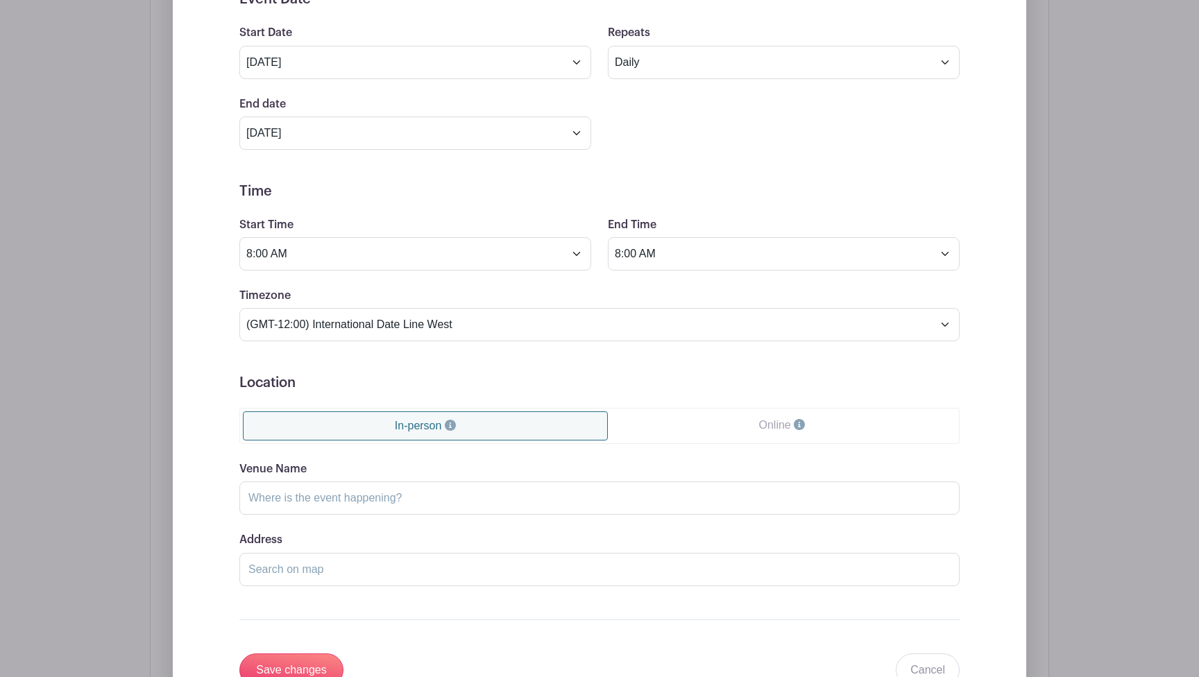
click at [683, 439] on link "Online" at bounding box center [782, 425] width 348 height 28
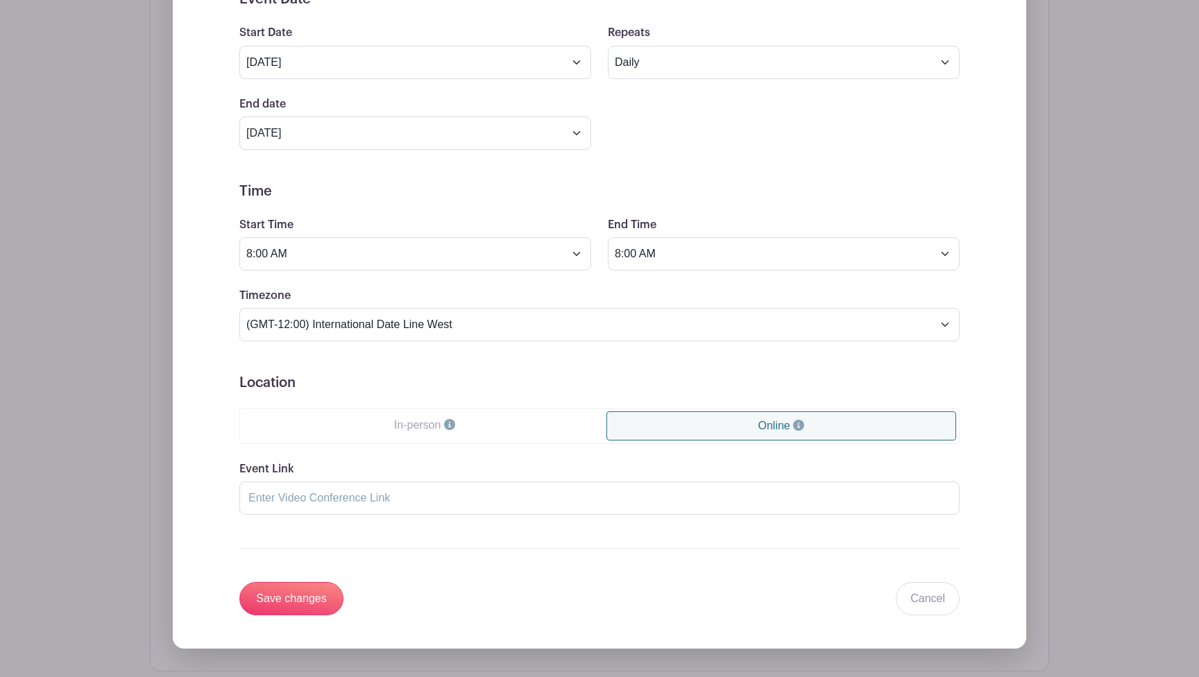
click at [481, 432] on link "In-person" at bounding box center [425, 425] width 364 height 28
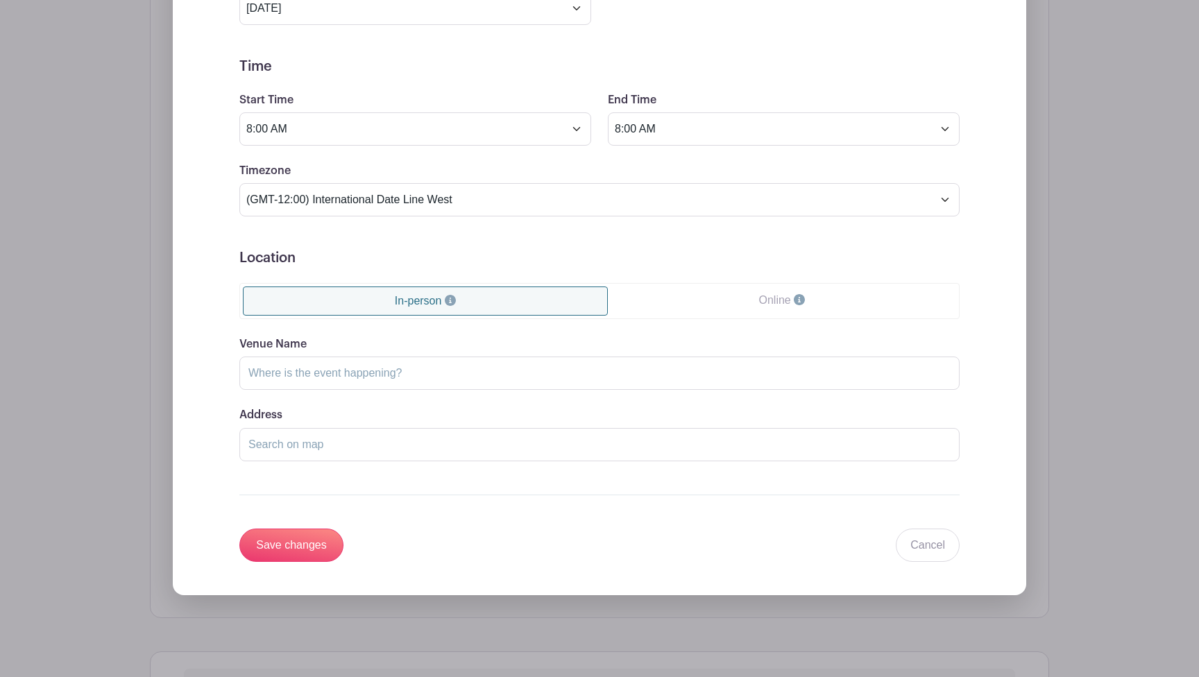
scroll to position [880, 0]
click at [319, 547] on input "Save changes" at bounding box center [291, 545] width 104 height 33
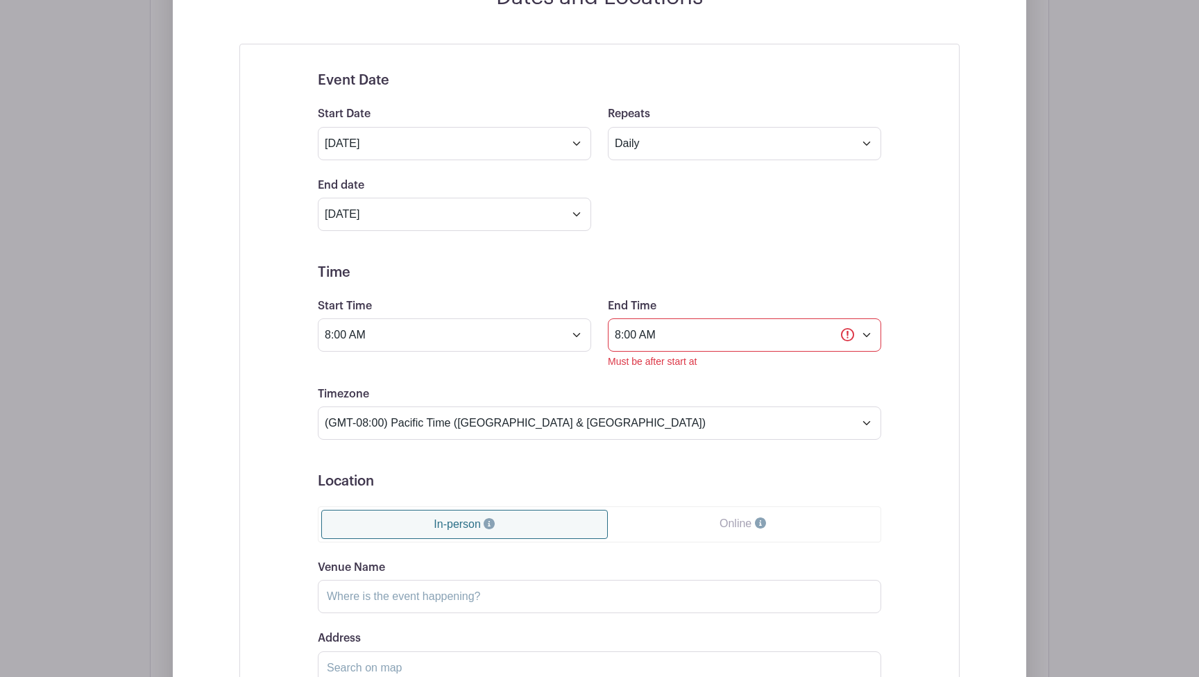
scroll to position [809, 0]
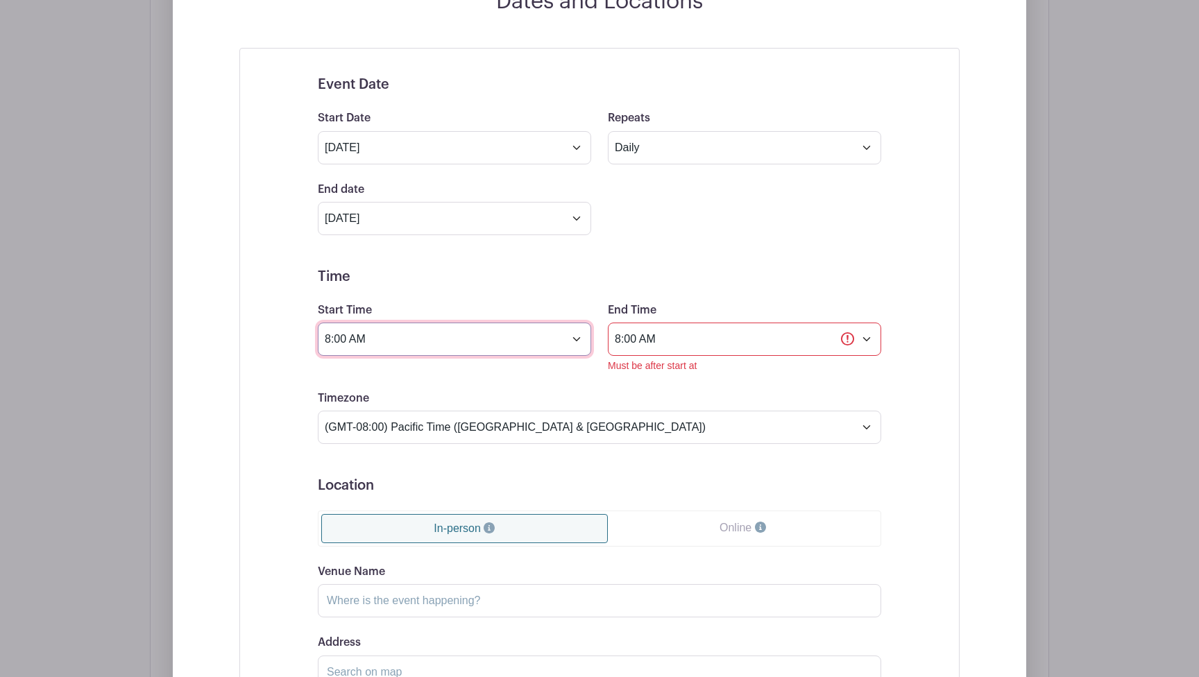
click at [579, 341] on input "8:00 AM" at bounding box center [454, 339] width 273 height 33
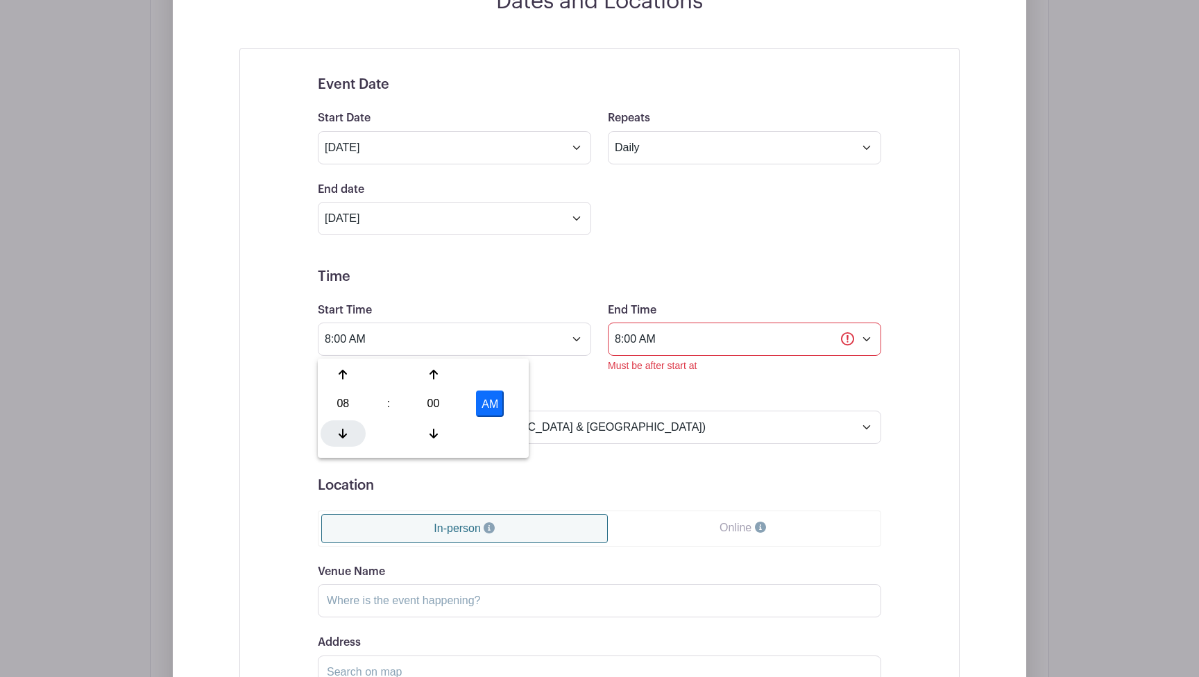
click at [343, 428] on icon at bounding box center [343, 433] width 8 height 11
type input "7:00 AM"
click at [578, 274] on h5 "Time" at bounding box center [599, 276] width 563 height 17
click at [582, 391] on form "Event Date Start Date Sep 28 2025 Repeats Does not repeat Daily Weekly Monthly …" at bounding box center [599, 432] width 563 height 713
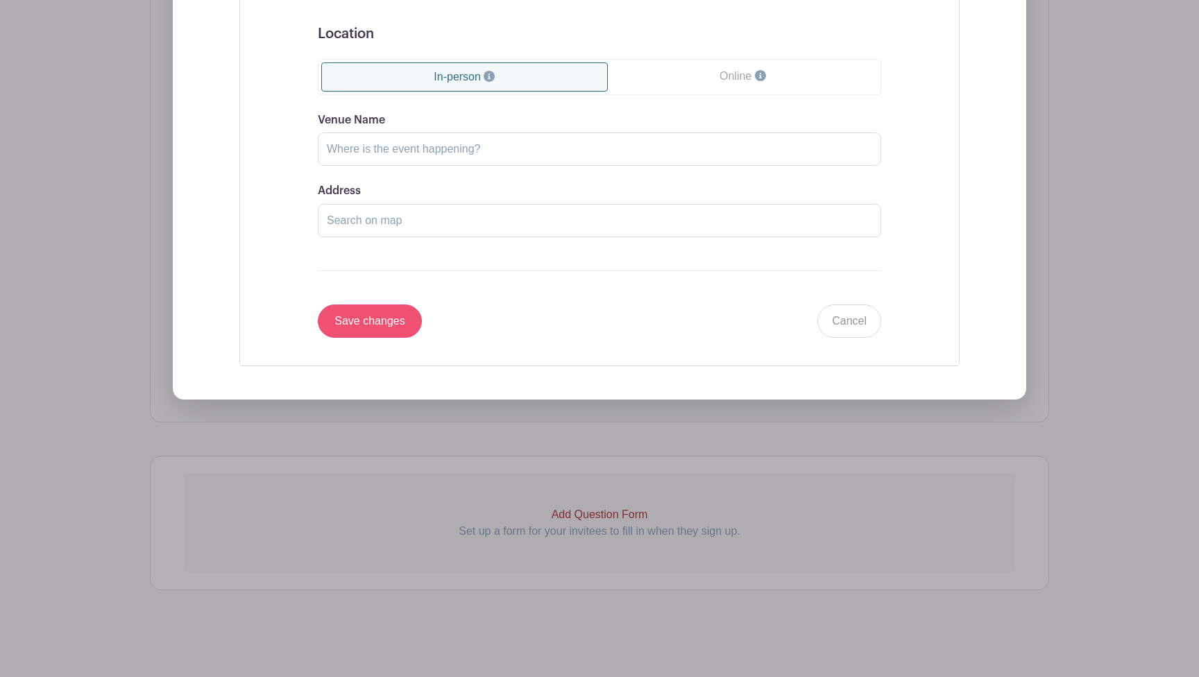
click at [398, 326] on input "Save changes" at bounding box center [370, 321] width 104 height 33
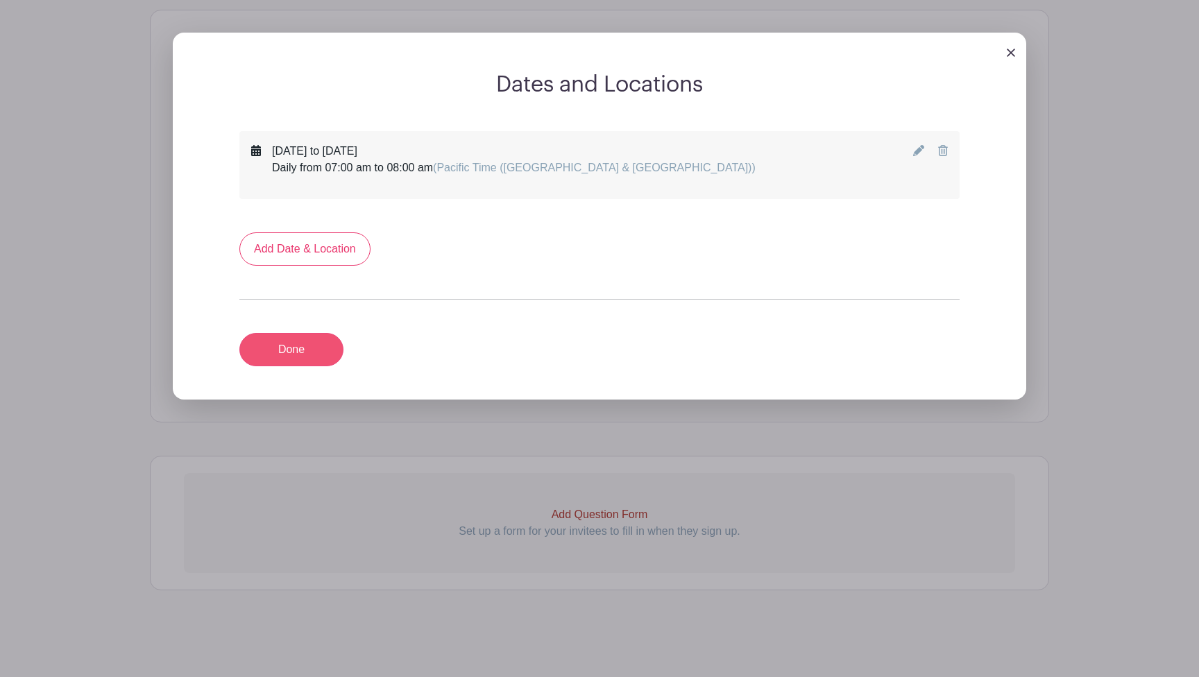
click at [309, 349] on link "Done" at bounding box center [291, 349] width 104 height 33
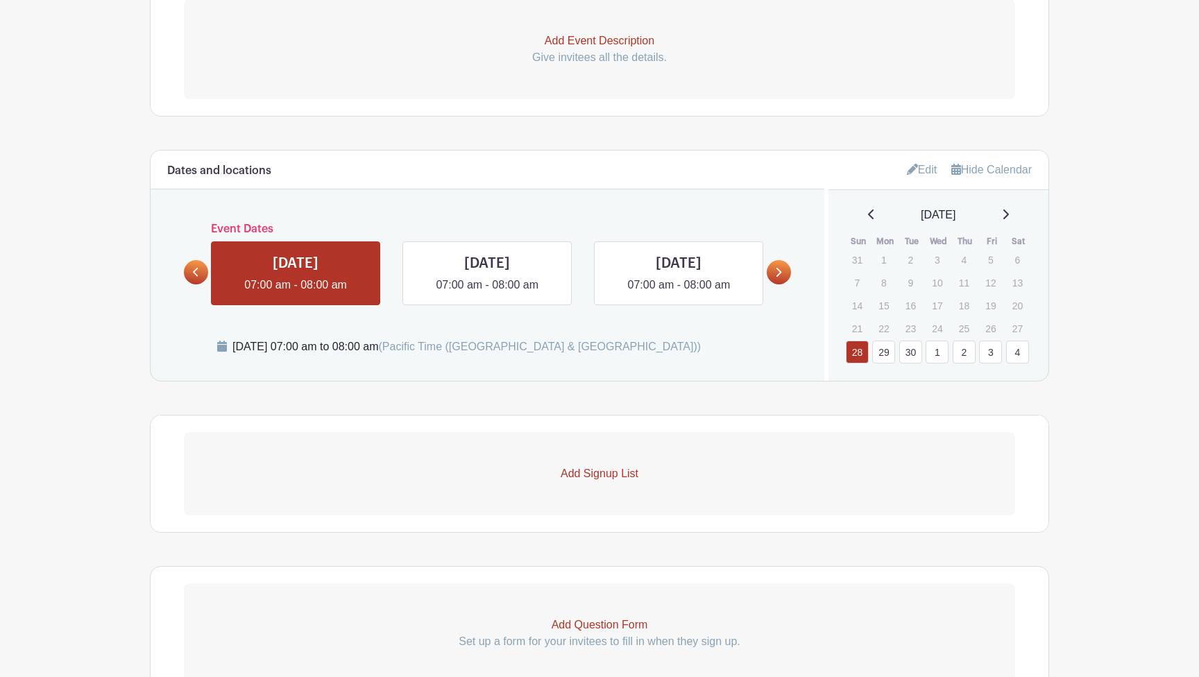
scroll to position [447, 0]
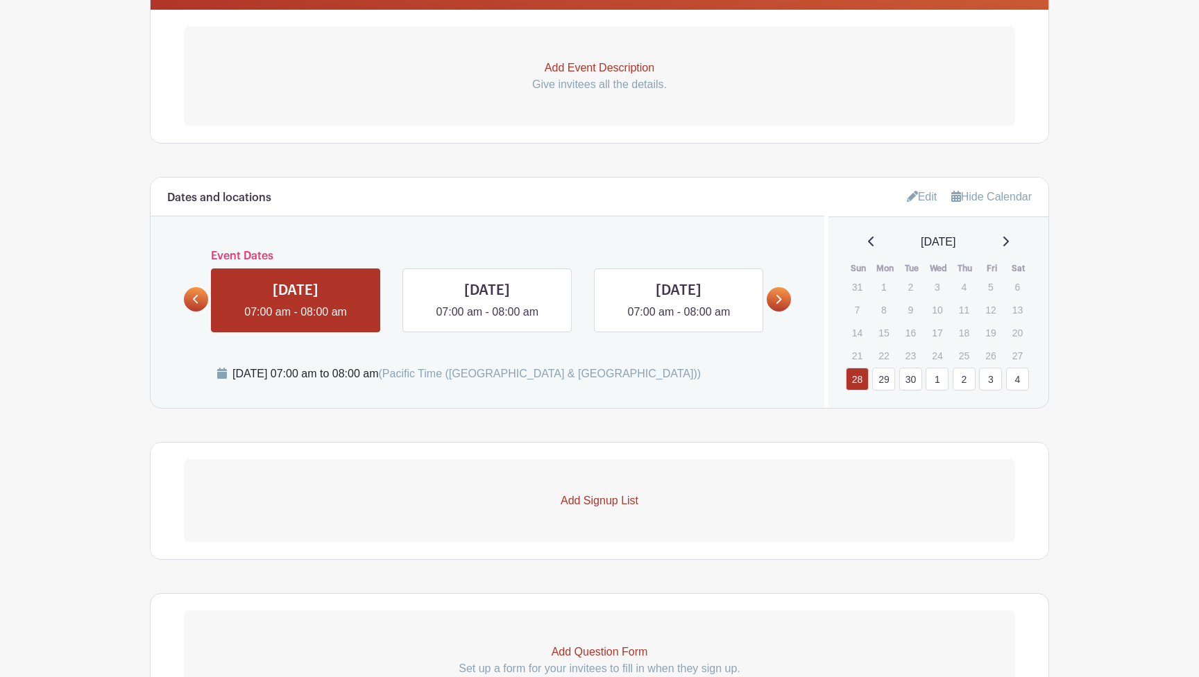
click at [610, 504] on p "Add Signup List" at bounding box center [599, 501] width 831 height 17
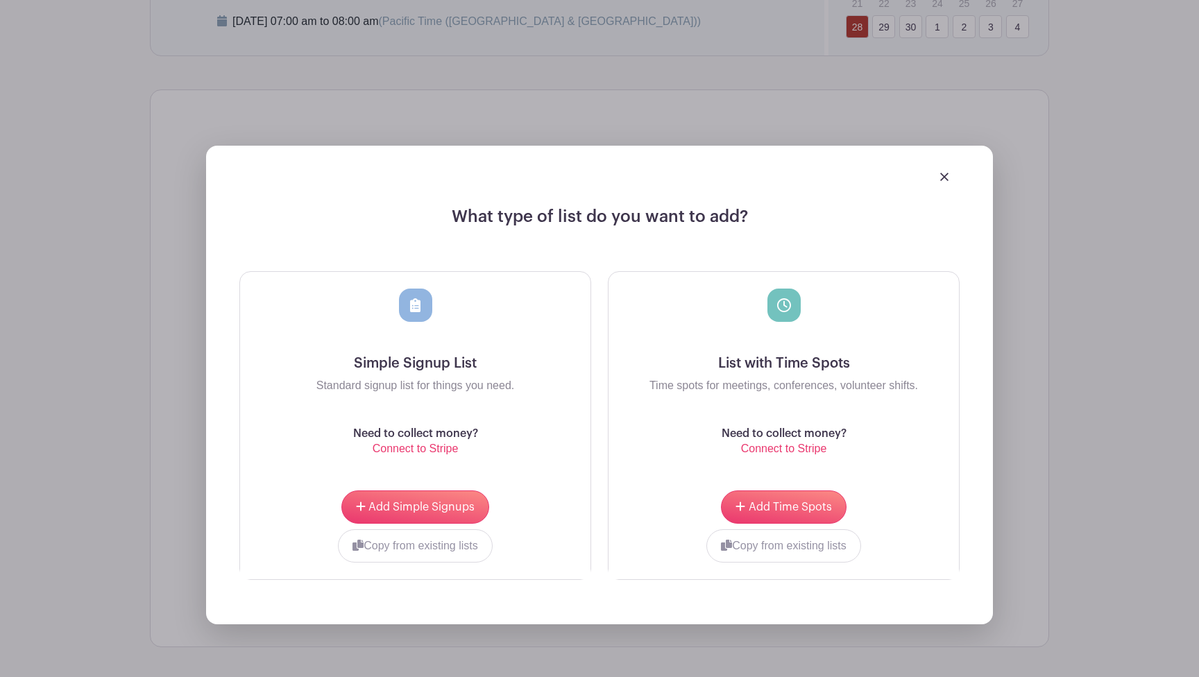
scroll to position [800, 0]
click at [758, 505] on span "Add Time Spots" at bounding box center [790, 507] width 83 height 11
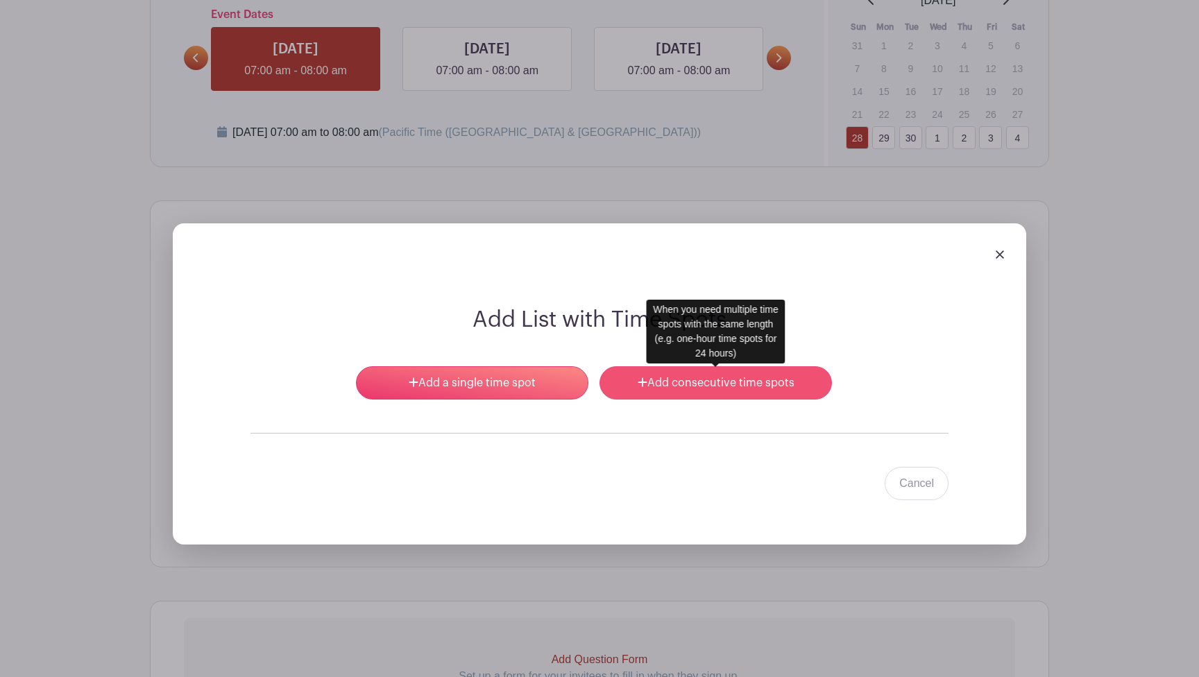
click at [628, 376] on link "Add consecutive time spots" at bounding box center [715, 382] width 232 height 33
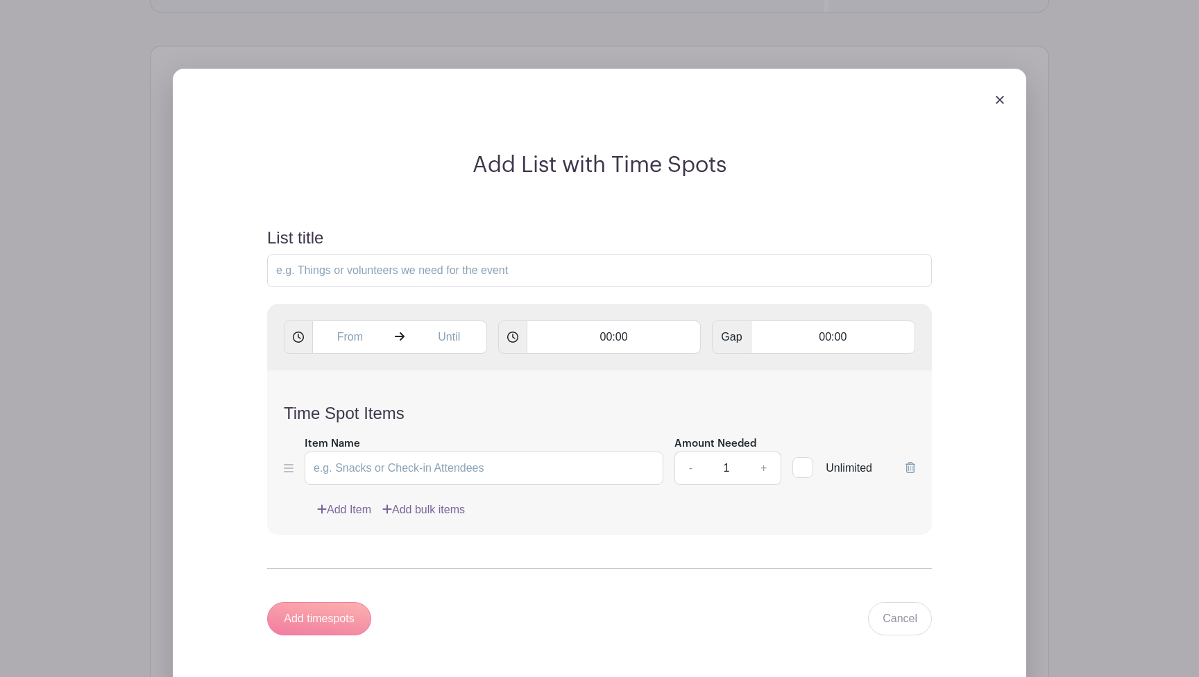
scroll to position [955, 0]
click at [382, 339] on input "text" at bounding box center [349, 336] width 75 height 33
type input "1:05 PM"
click at [570, 402] on div "Time Spot Items Item Name Amount Needed - 1 + Unlimited Add Item Add bulk items" at bounding box center [599, 452] width 665 height 164
click at [619, 344] on input "00:00" at bounding box center [614, 336] width 175 height 33
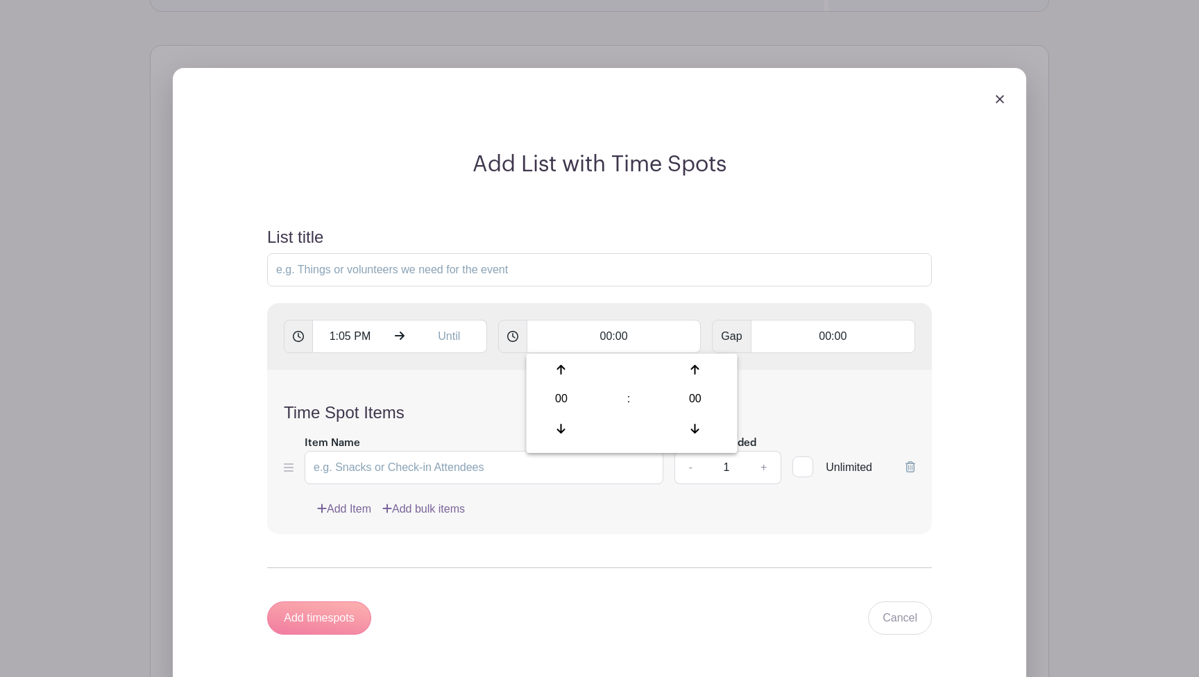
click at [776, 391] on div "Time Spot Items Item Name Amount Needed - 1 + Unlimited Add Item Add bulk items" at bounding box center [599, 452] width 665 height 164
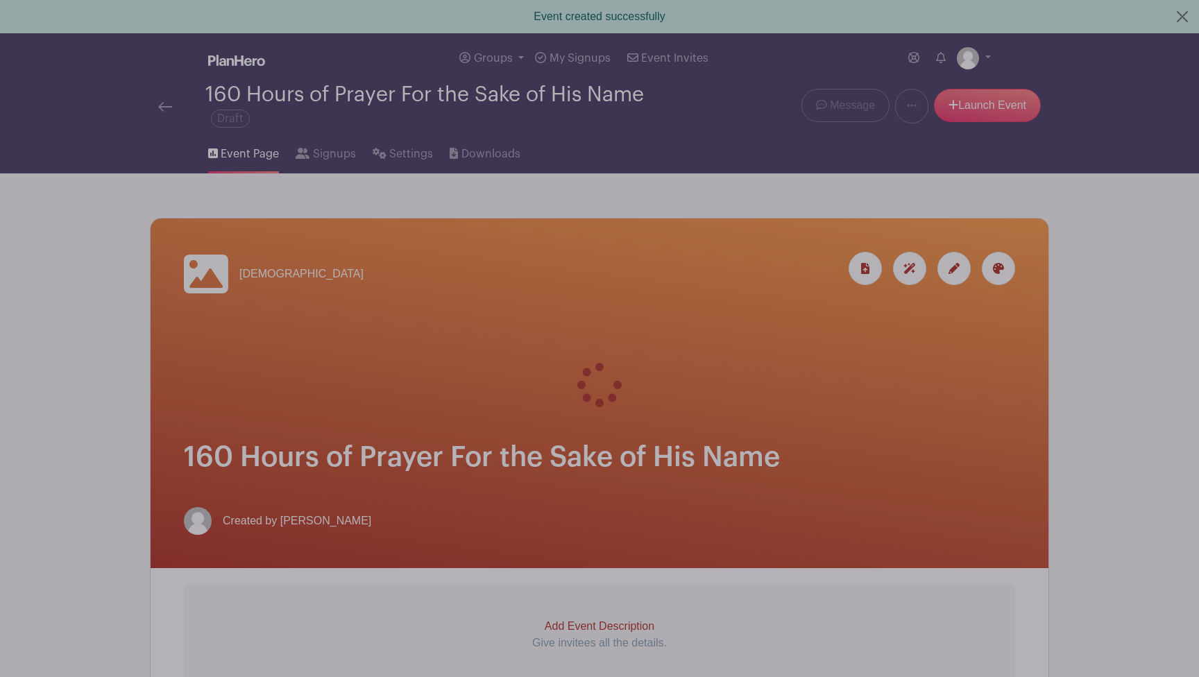
scroll to position [0, 0]
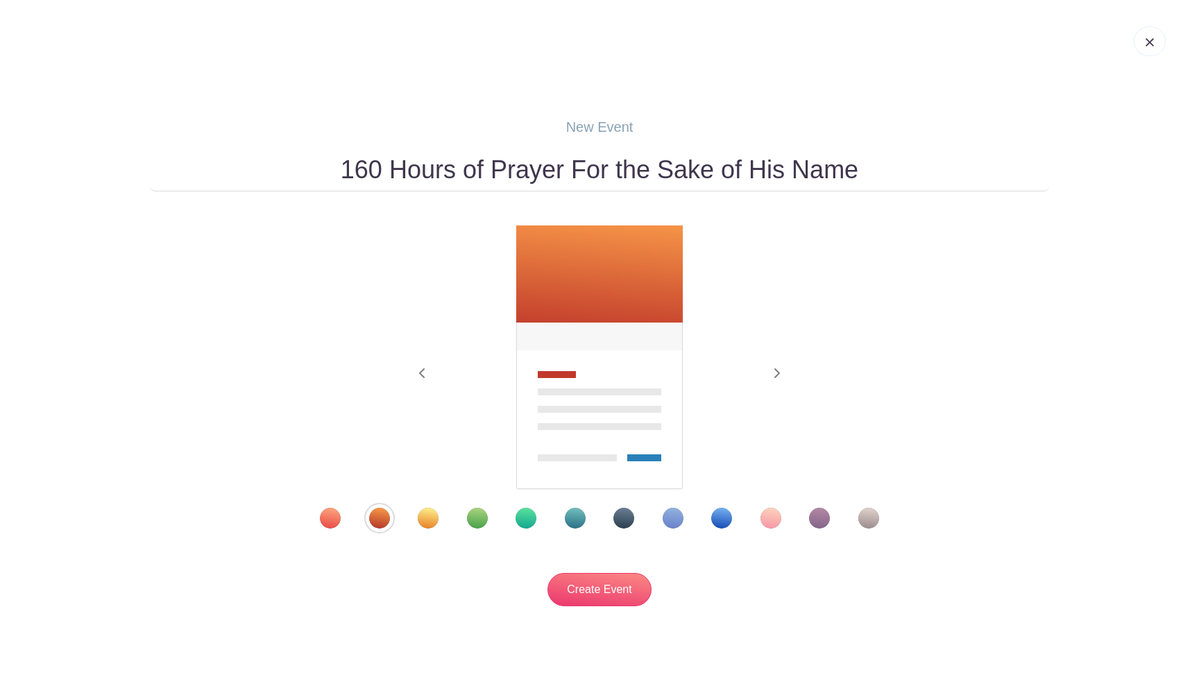
click at [1143, 37] on link at bounding box center [1150, 41] width 32 height 30
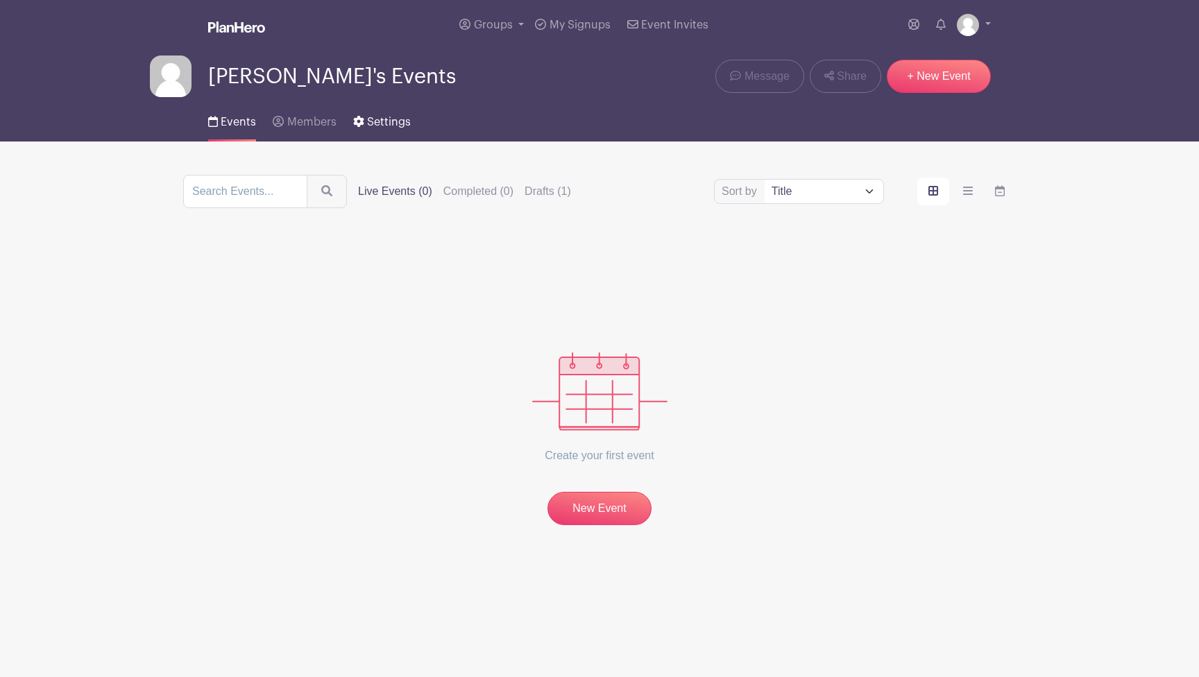
click at [377, 117] on link "Settings" at bounding box center [382, 119] width 58 height 44
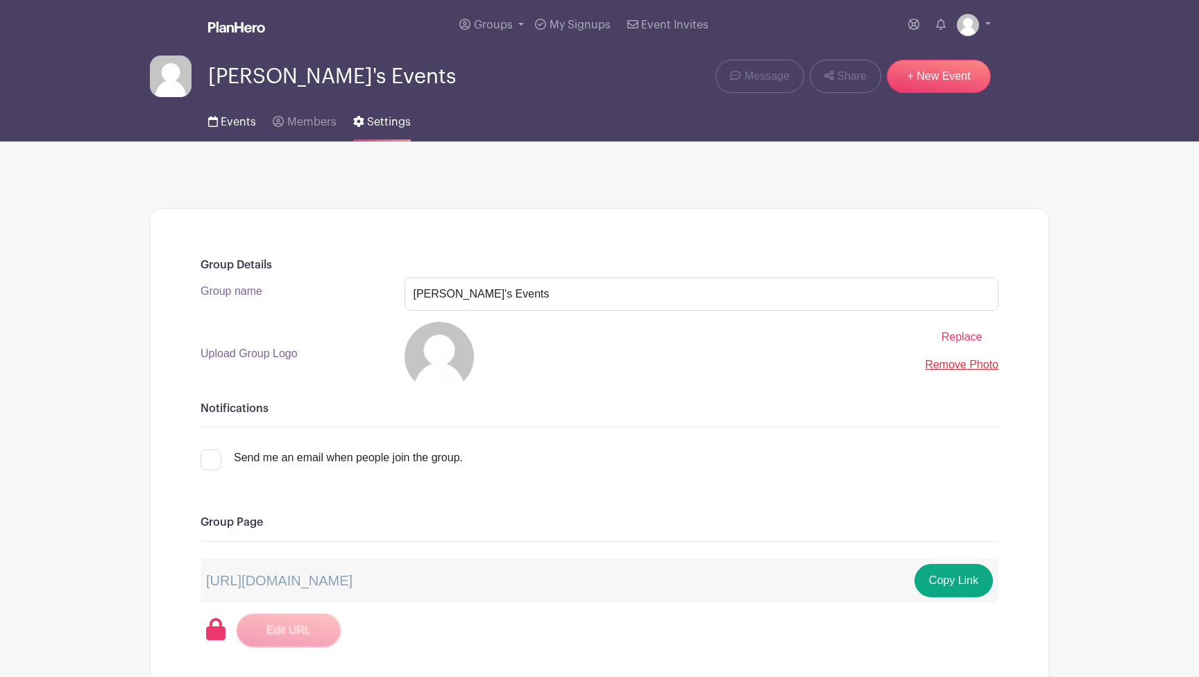
click at [241, 129] on link "Events" at bounding box center [232, 119] width 48 height 44
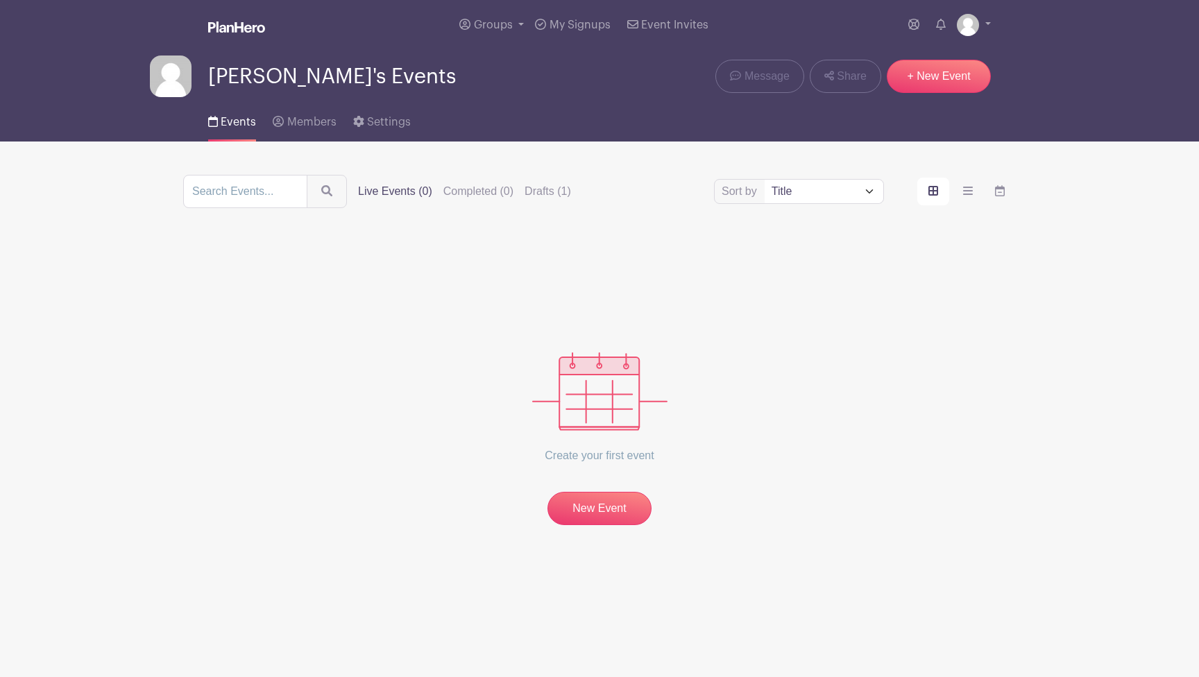
click at [613, 288] on div "Create your first event New Event" at bounding box center [599, 383] width 833 height 284
